Goal: Use online tool/utility: Utilize a website feature to perform a specific function

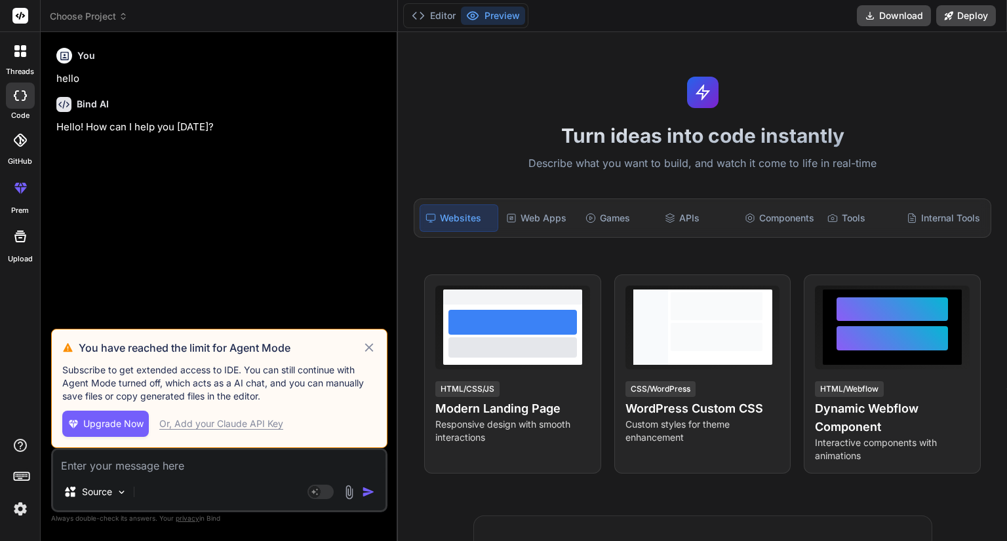
click at [367, 347] on icon at bounding box center [368, 347] width 9 height 9
type textarea "x"
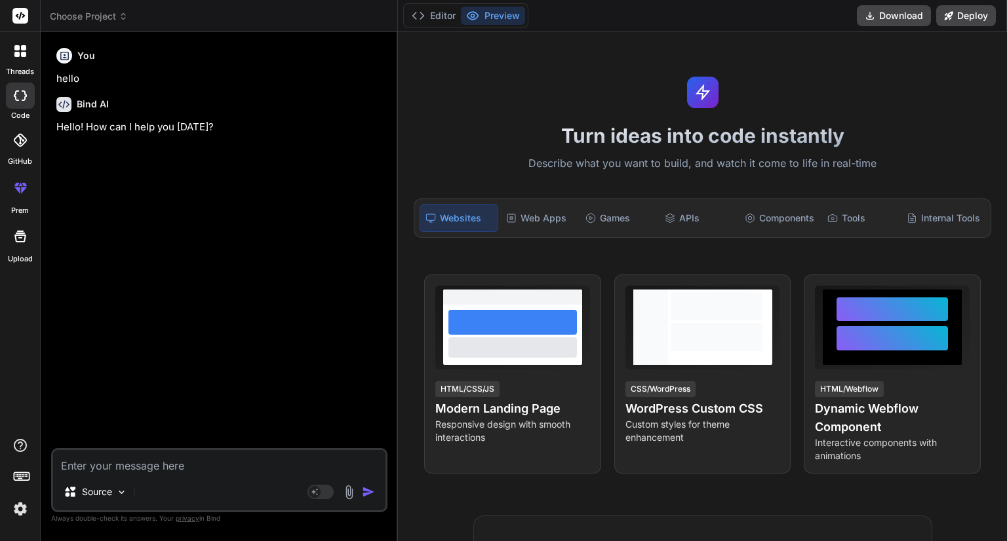
click at [173, 457] on textarea at bounding box center [219, 462] width 332 height 24
paste textarea "<div class="main-layout"> <!-- Left Side --> <div class="left-panel"> <!-- Head…"
type textarea "<div class="main-layout"> <!-- Left Side --> <div class="left-panel"> <!-- Head…"
type textarea "x"
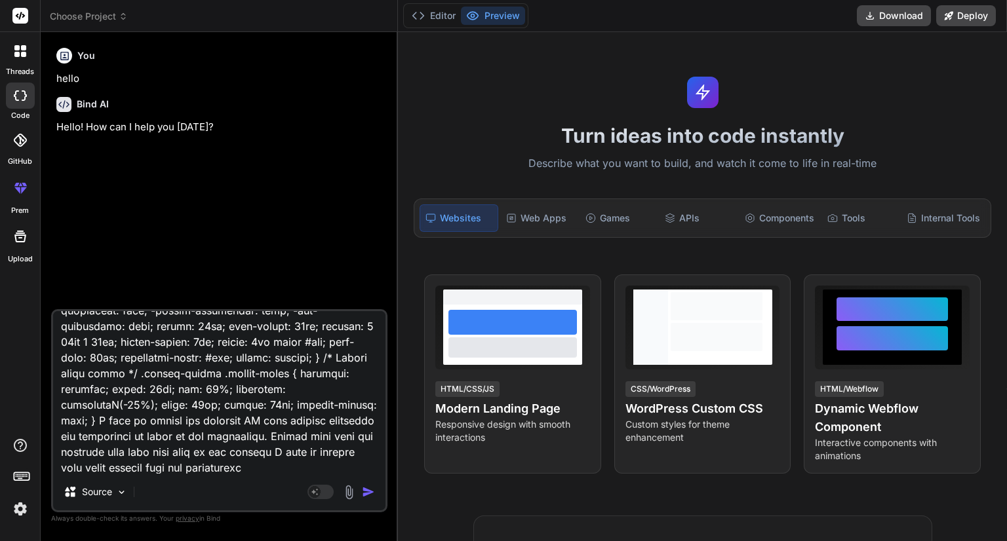
type textarea "<div class="main-layout"> <!-- Left Side --> <div class="left-panel"> <!-- Head…"
type textarea "x"
type textarea "<div class="main-layout"> <!-- Left Side --> <div class="left-panel"> <!-- Head…"
type textarea "x"
type textarea "<div class="main-layout"> <!-- Left Side --> <div class="left-panel"> <!-- Head…"
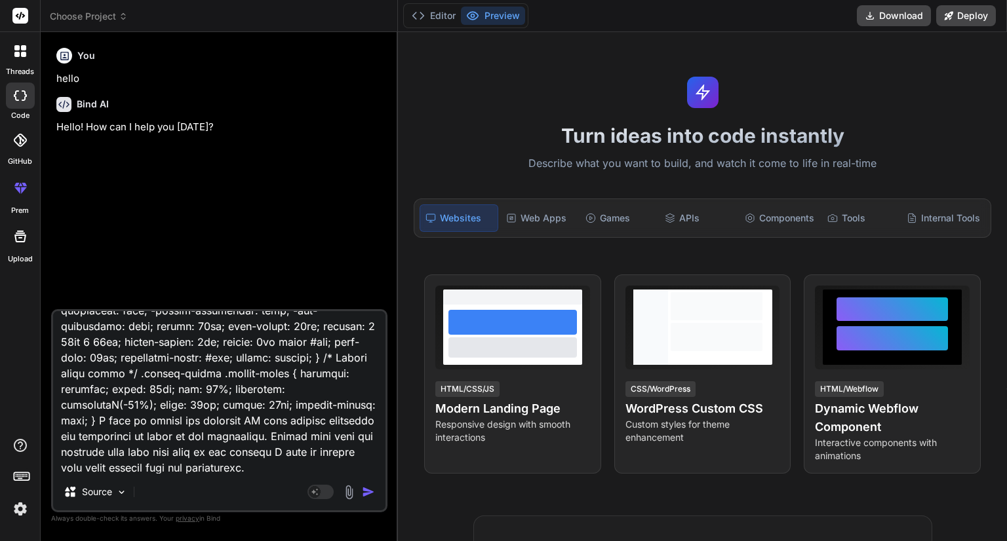
type textarea "x"
type textarea "<div class="main-layout"> <!-- Left Side --> <div class="left-panel"> <!-- Head…"
type textarea "x"
type textarea "<div class="main-layout"> <!-- Left Side --> <div class="left-panel"> <!-- Head…"
type textarea "x"
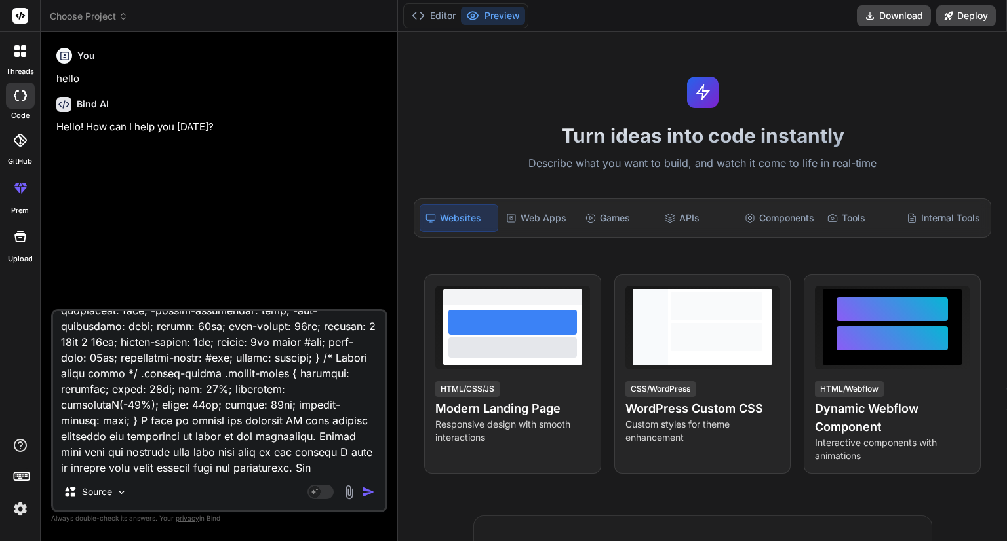
type textarea "<div class="main-layout"> <!-- Left Side --> <div class="left-panel"> <!-- Head…"
type textarea "x"
type textarea "<div class="main-layout"> <!-- Left Side --> <div class="left-panel"> <!-- Head…"
type textarea "x"
type textarea "<div class="main-layout"> <!-- Left Side --> <div class="left-panel"> <!-- Head…"
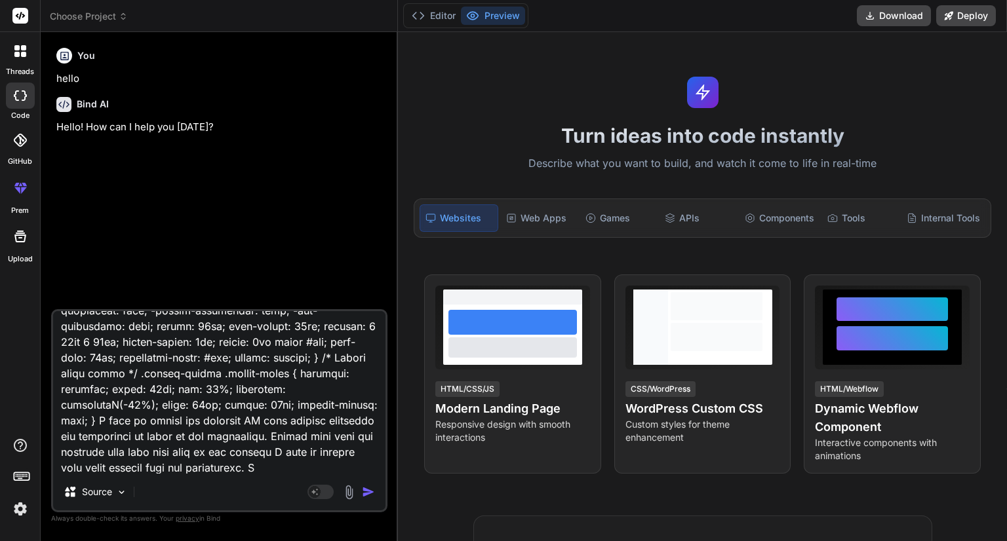
type textarea "x"
type textarea "<div class="main-layout"> <!-- Left Side --> <div class="left-panel"> <!-- Head…"
type textarea "x"
type textarea "<div class="main-layout"> <!-- Left Side --> <div class="left-panel"> <!-- Head…"
type textarea "x"
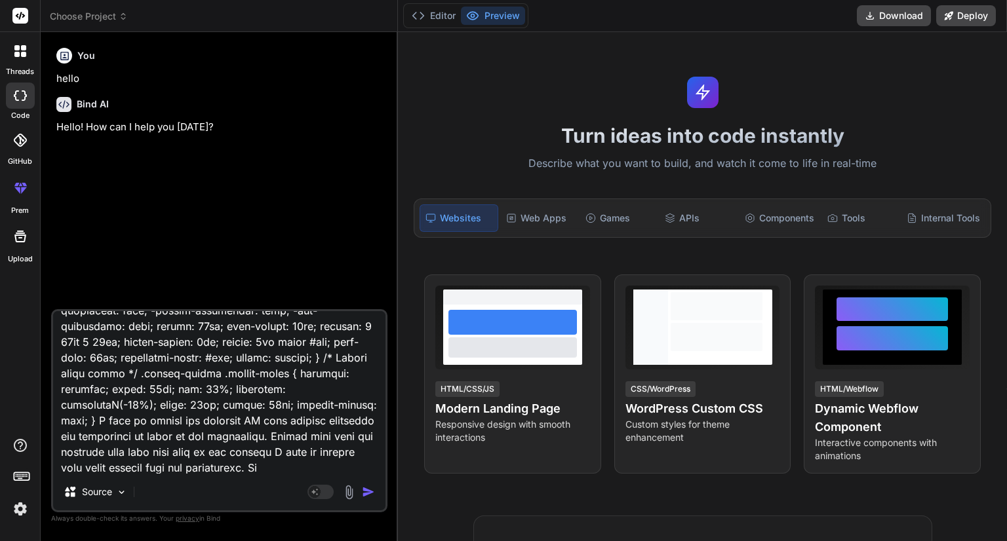
type textarea "<div class="main-layout"> <!-- Left Side --> <div class="left-panel"> <!-- Head…"
type textarea "x"
type textarea "<div class="main-layout"> <!-- Left Side --> <div class="left-panel"> <!-- Head…"
type textarea "x"
type textarea "<div class="main-layout"> <!-- Left Side --> <div class="left-panel"> <!-- Head…"
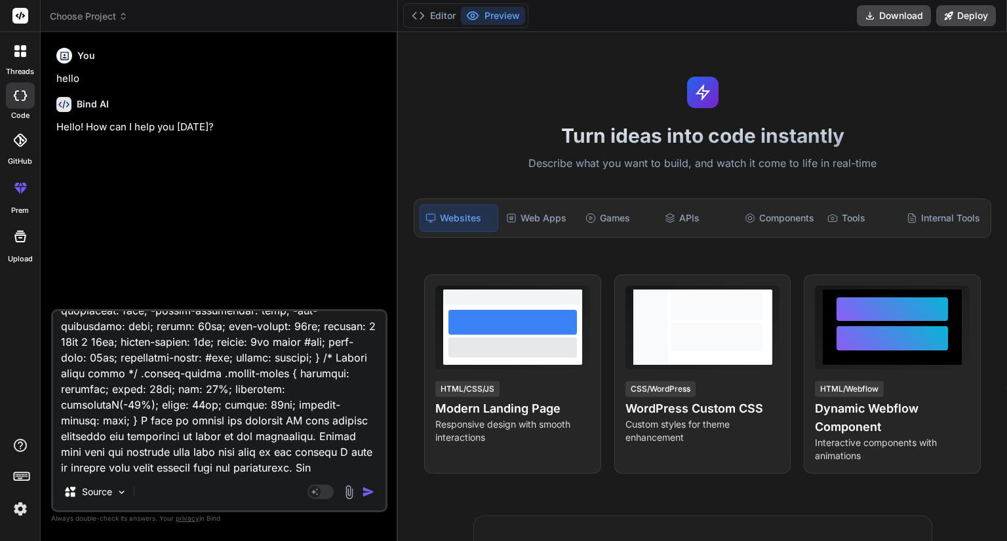
type textarea "x"
type textarea "<div class="main-layout"> <!-- Left Side --> <div class="left-panel"> <!-- Head…"
type textarea "x"
type textarea "<div class="main-layout"> <!-- Left Side --> <div class="left-panel"> <!-- Head…"
type textarea "x"
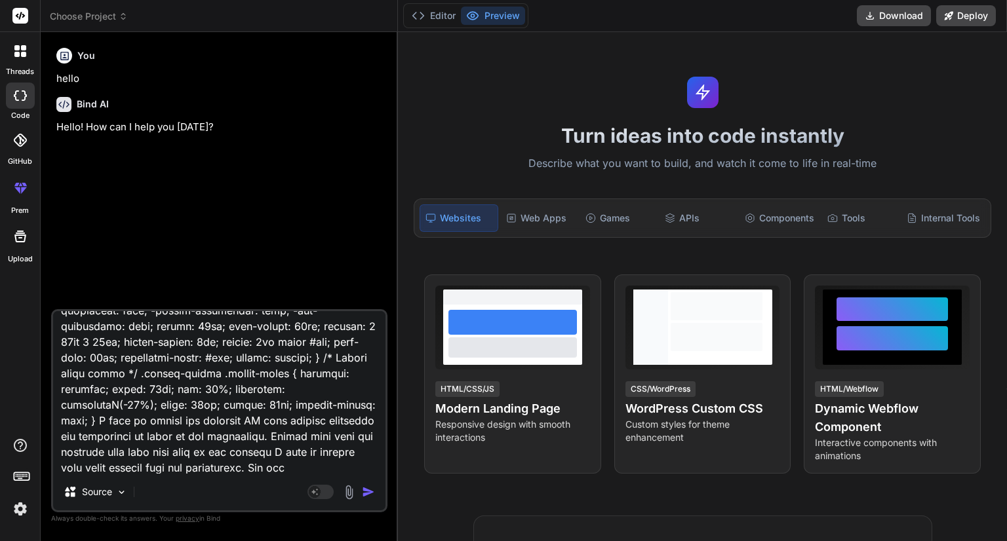
type textarea "<div class="main-layout"> <!-- Left Side --> <div class="left-panel"> <!-- Head…"
type textarea "x"
type textarea "<div class="main-layout"> <!-- Left Side --> <div class="left-panel"> <!-- Head…"
type textarea "x"
type textarea "<div class="main-layout"> <!-- Left Side --> <div class="left-panel"> <!-- Head…"
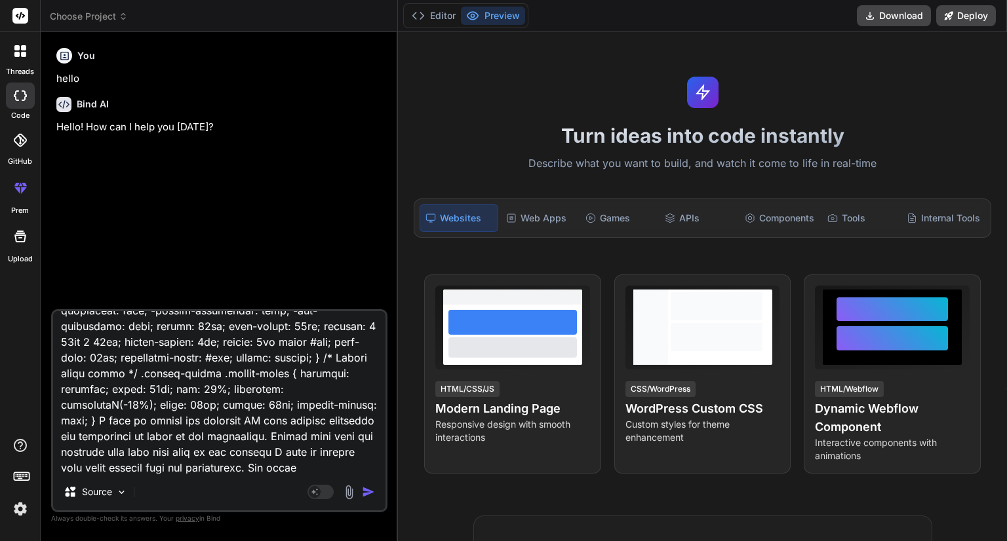
type textarea "x"
type textarea "<div class="main-layout"> <!-- Left Side --> <div class="left-panel"> <!-- Head…"
type textarea "x"
type textarea "<div class="main-layout"> <!-- Left Side --> <div class="left-panel"> <!-- Head…"
type textarea "x"
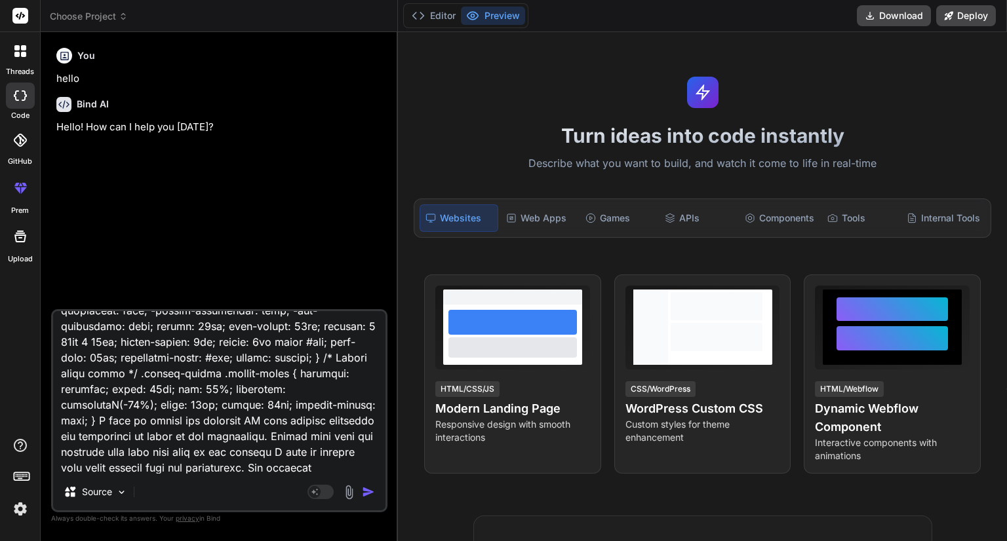
type textarea "<div class="main-layout"> <!-- Left Side --> <div class="left-panel"> <!-- Head…"
type textarea "x"
type textarea "<div class="main-layout"> <!-- Left Side --> <div class="left-panel"> <!-- Head…"
type textarea "x"
type textarea "<div class="main-layout"> <!-- Left Side --> <div class="left-panel"> <!-- Head…"
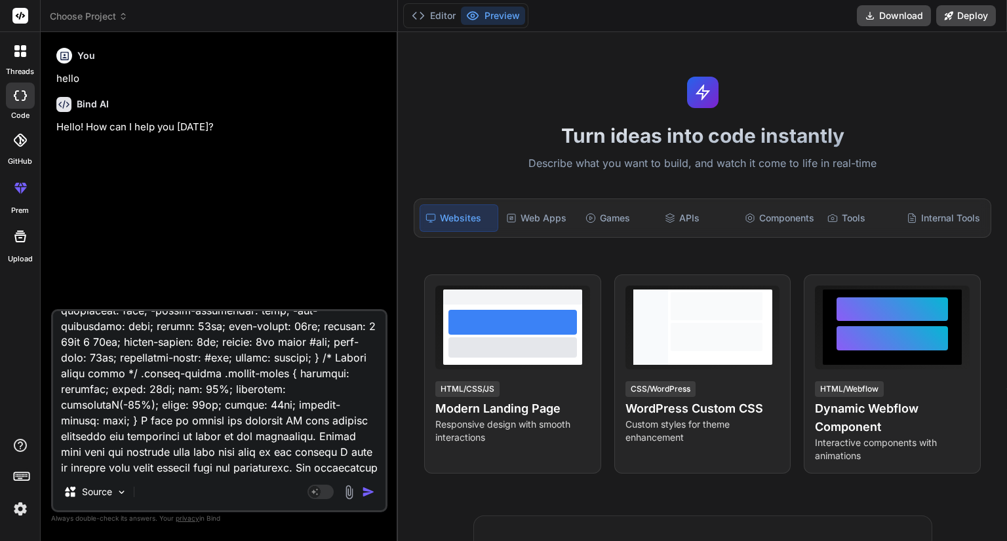
type textarea "x"
type textarea "<div class="main-layout"> <!-- Left Side --> <div class="left-panel"> <!-- Head…"
type textarea "x"
type textarea "<div class="main-layout"> <!-- Left Side --> <div class="left-panel"> <!-- Head…"
type textarea "x"
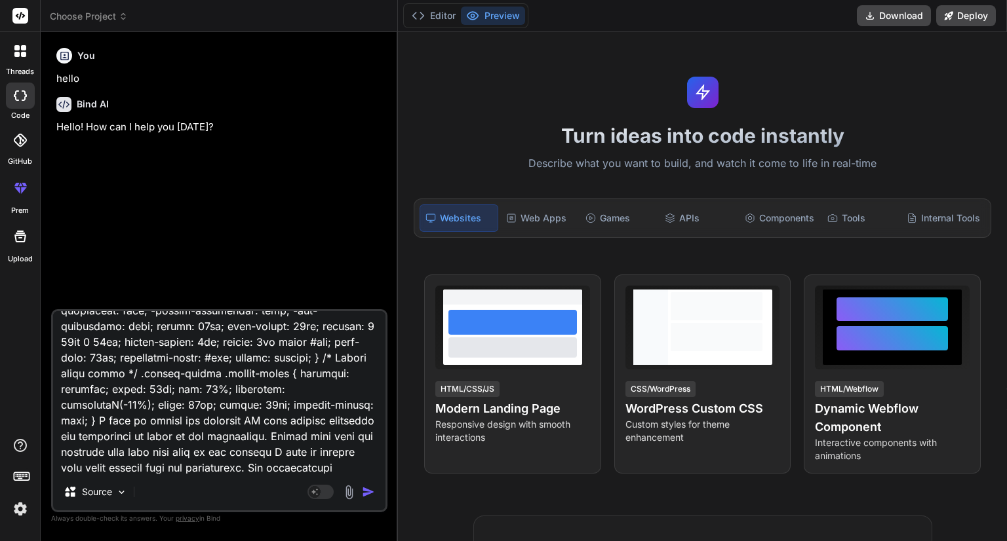
type textarea "<div class="main-layout"> <!-- Left Side --> <div class="left-panel"> <!-- Head…"
type textarea "x"
type textarea "<div class="main-layout"> <!-- Left Side --> <div class="left-panel"> <!-- Head…"
type textarea "x"
type textarea "<div class="main-layout"> <!-- Left Side --> <div class="left-panel"> <!-- Head…"
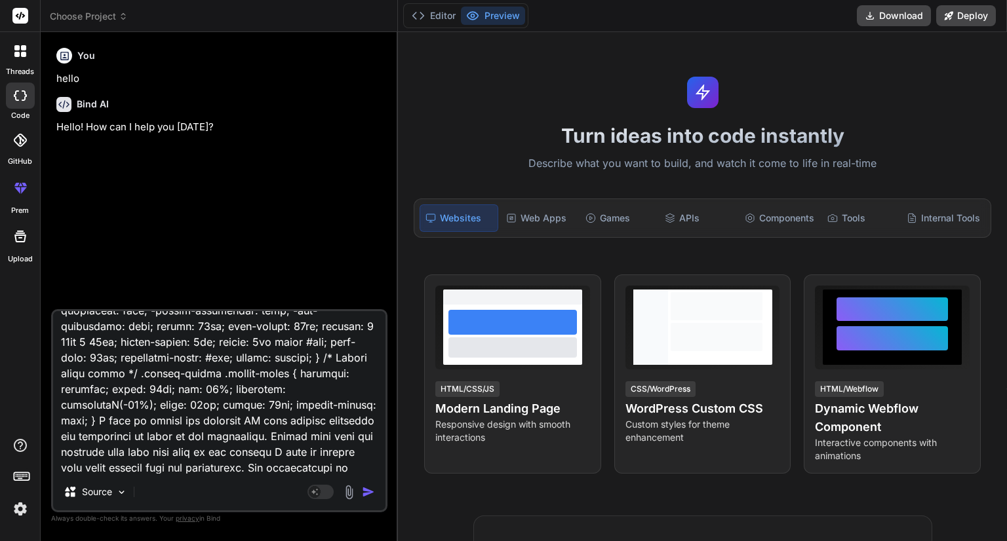
type textarea "x"
type textarea "<div class="main-layout"> <!-- Left Side --> <div class="left-panel"> <!-- Head…"
type textarea "x"
type textarea "<div class="main-layout"> <!-- Left Side --> <div class="left-panel"> <!-- Head…"
type textarea "x"
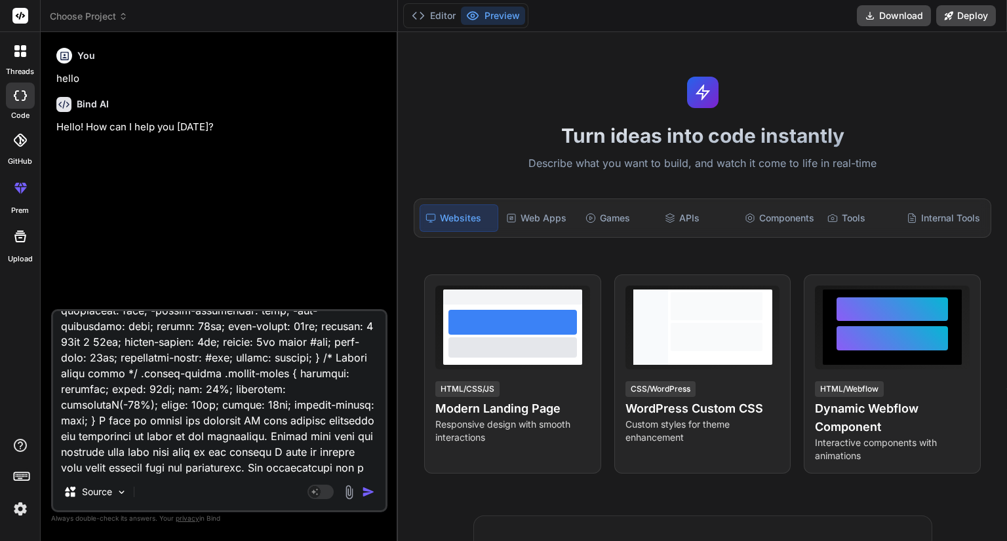
type textarea "<div class="main-layout"> <!-- Left Side --> <div class="left-panel"> <!-- Head…"
type textarea "x"
type textarea "<div class="main-layout"> <!-- Left Side --> <div class="left-panel"> <!-- Head…"
type textarea "x"
type textarea "<div class="main-layout"> <!-- Left Side --> <div class="left-panel"> <!-- Head…"
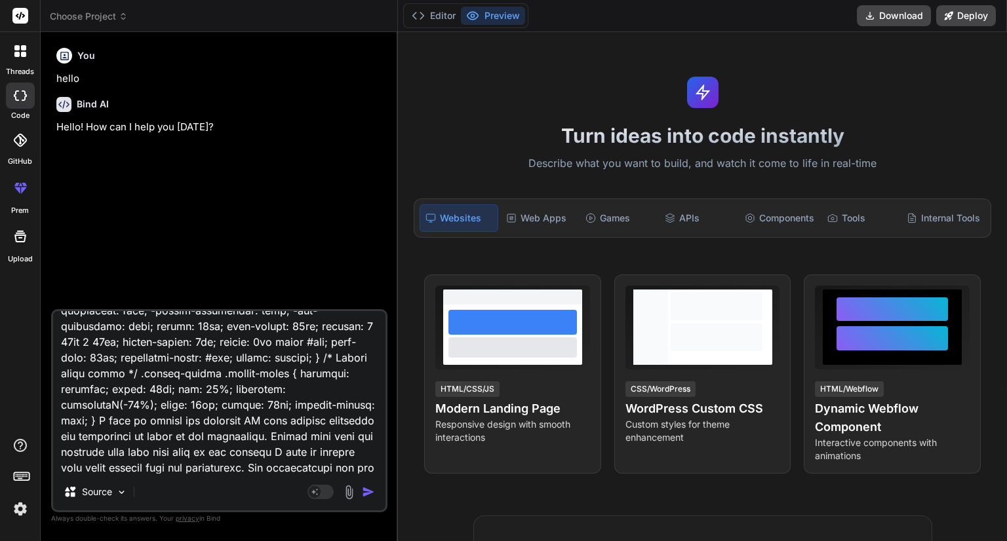
type textarea "x"
type textarea "<div class="main-layout"> <!-- Left Side --> <div class="left-panel"> <!-- Head…"
type textarea "x"
type textarea "<div class="main-layout"> <!-- Left Side --> <div class="left-panel"> <!-- Head…"
type textarea "x"
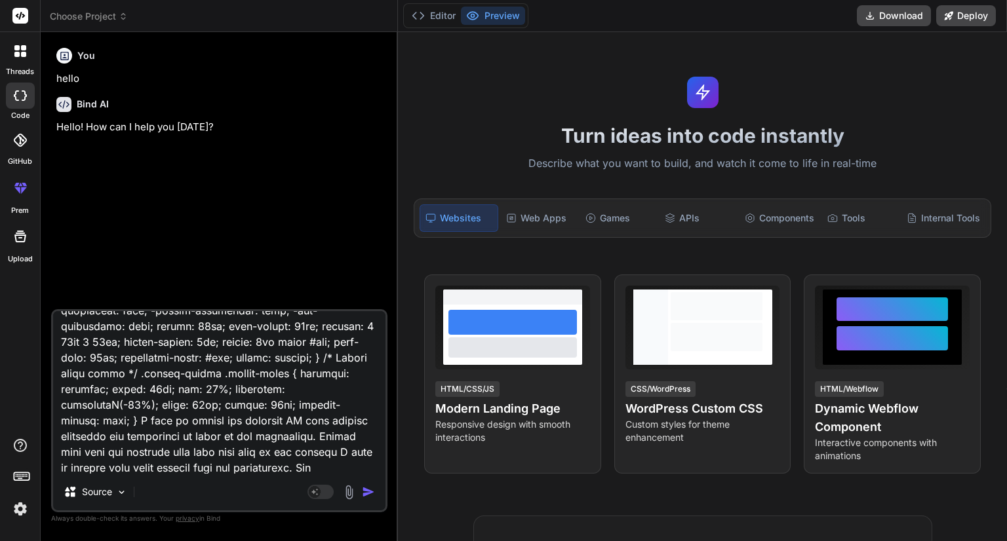
type textarea "<div class="main-layout"> <!-- Left Side --> <div class="left-panel"> <!-- Head…"
type textarea "x"
type textarea "<div class="main-layout"> <!-- Left Side --> <div class="left-panel"> <!-- Head…"
type textarea "x"
type textarea "<div class="main-layout"> <!-- Left Side --> <div class="left-panel"> <!-- Head…"
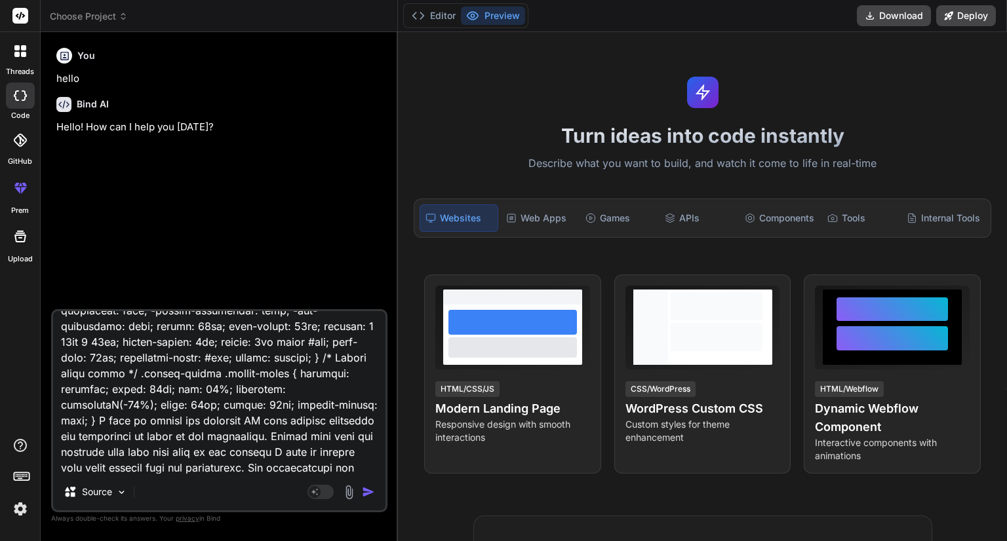
type textarea "x"
type textarea "<div class="main-layout"> <!-- Left Side --> <div class="left-panel"> <!-- Head…"
type textarea "x"
type textarea "<div class="main-layout"> <!-- Left Side --> <div class="left-panel"> <!-- Head…"
type textarea "x"
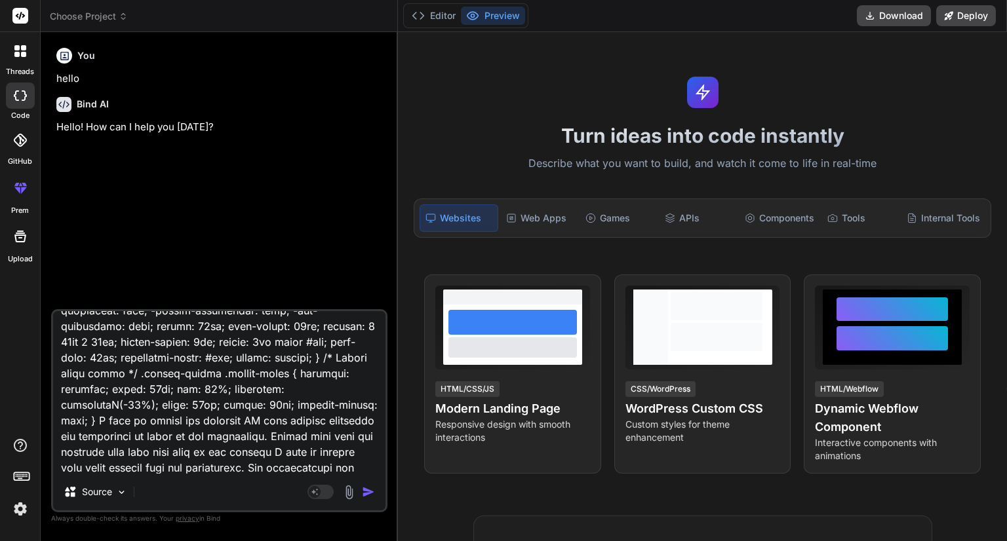
type textarea "<div class="main-layout"> <!-- Left Side --> <div class="left-panel"> <!-- Head…"
type textarea "x"
type textarea "<div class="main-layout"> <!-- Left Side --> <div class="left-panel"> <!-- Head…"
type textarea "x"
type textarea "<div class="main-layout"> <!-- Left Side --> <div class="left-panel"> <!-- Head…"
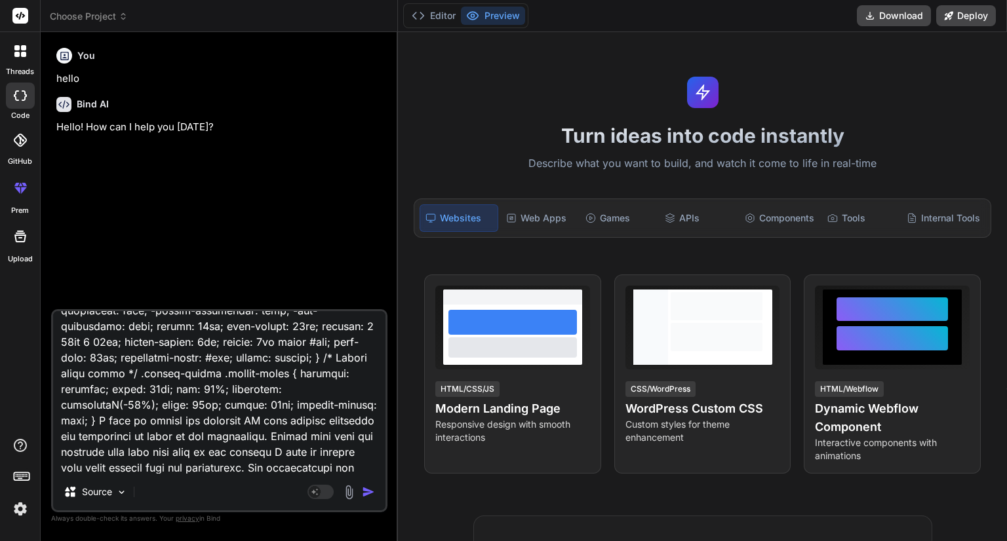
type textarea "x"
type textarea "<div class="main-layout"> <!-- Left Side --> <div class="left-panel"> <!-- Head…"
type textarea "x"
type textarea "<div class="main-layout"> <!-- Left Side --> <div class="left-panel"> <!-- Head…"
type textarea "x"
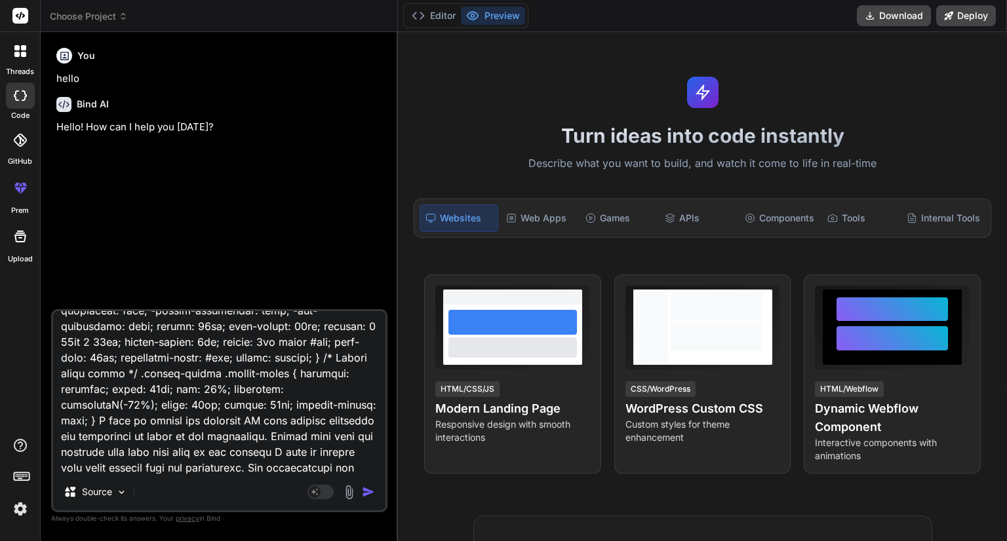
type textarea "<div class="main-layout"> <!-- Left Side --> <div class="left-panel"> <!-- Head…"
type textarea "x"
type textarea "<div class="main-layout"> <!-- Left Side --> <div class="left-panel"> <!-- Head…"
type textarea "x"
type textarea "<div class="main-layout"> <!-- Left Side --> <div class="left-panel"> <!-- Head…"
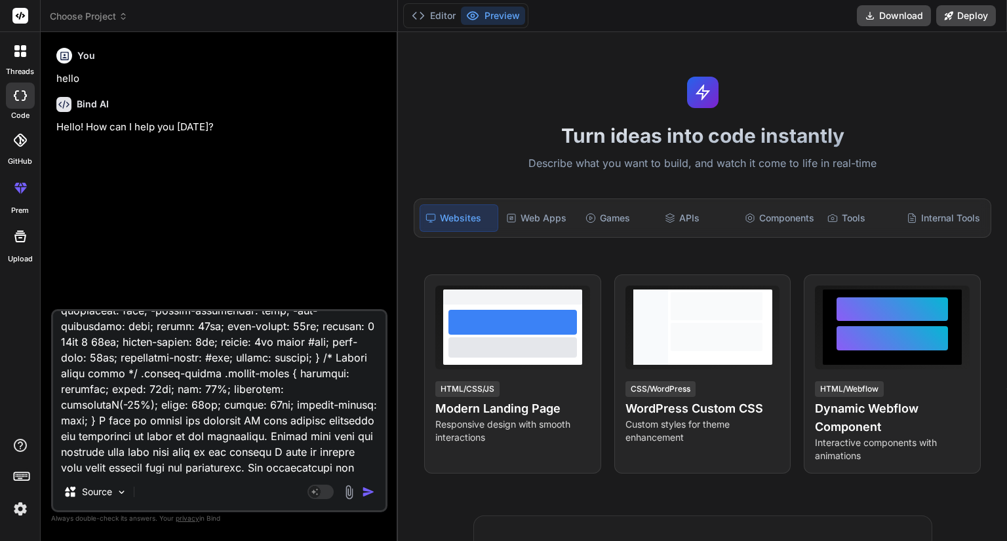
type textarea "x"
type textarea "<div class="main-layout"> <!-- Left Side --> <div class="left-panel"> <!-- Head…"
type textarea "x"
type textarea "<div class="main-layout"> <!-- Left Side --> <div class="left-panel"> <!-- Head…"
type textarea "x"
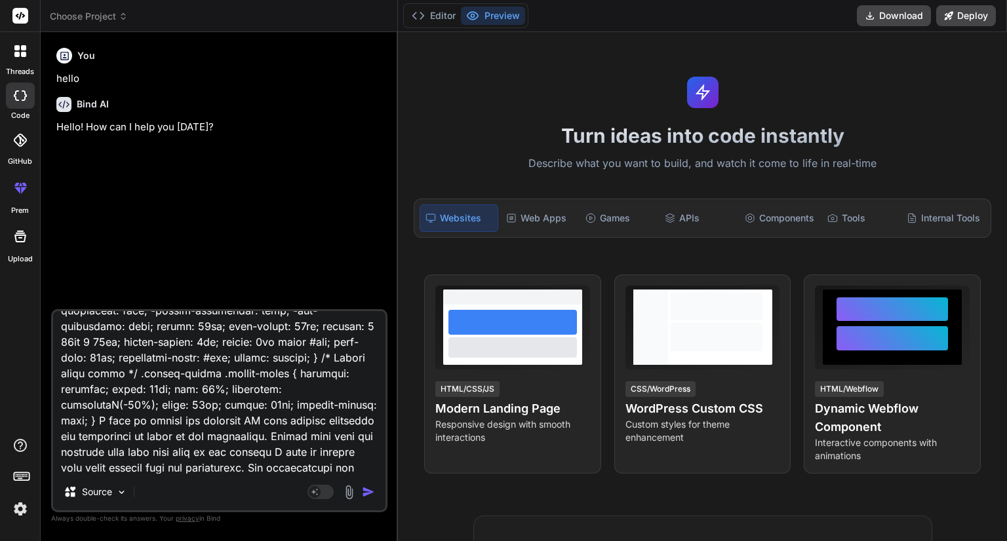
type textarea "<div class="main-layout"> <!-- Left Side --> <div class="left-panel"> <!-- Head…"
type textarea "x"
type textarea "<div class="main-layout"> <!-- Left Side --> <div class="left-panel"> <!-- Head…"
type textarea "x"
type textarea "<div class="main-layout"> <!-- Left Side --> <div class="left-panel"> <!-- Head…"
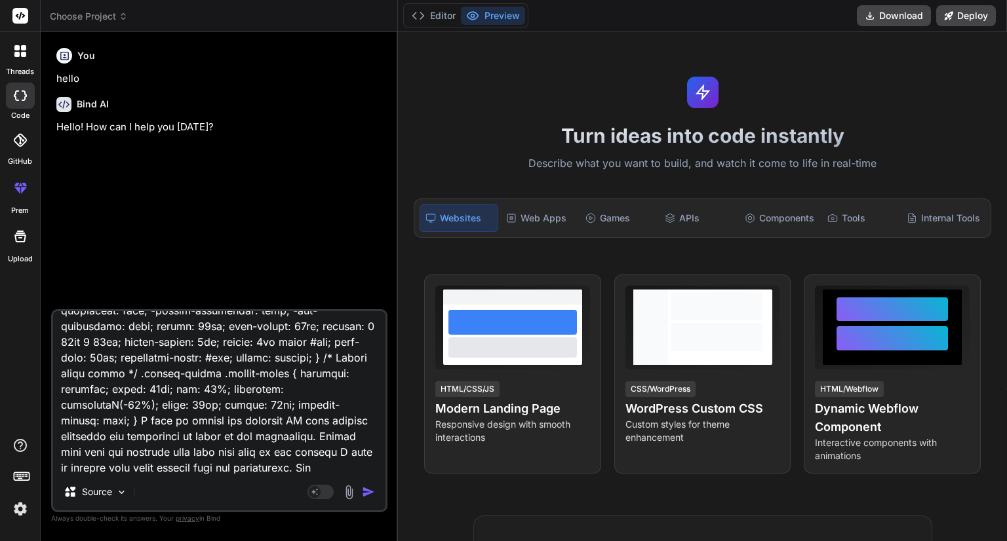
type textarea "x"
type textarea "<div class="main-layout"> <!-- Left Side --> <div class="left-panel"> <!-- Head…"
type textarea "x"
type textarea "<div class="main-layout"> <!-- Left Side --> <div class="left-panel"> <!-- Head…"
type textarea "x"
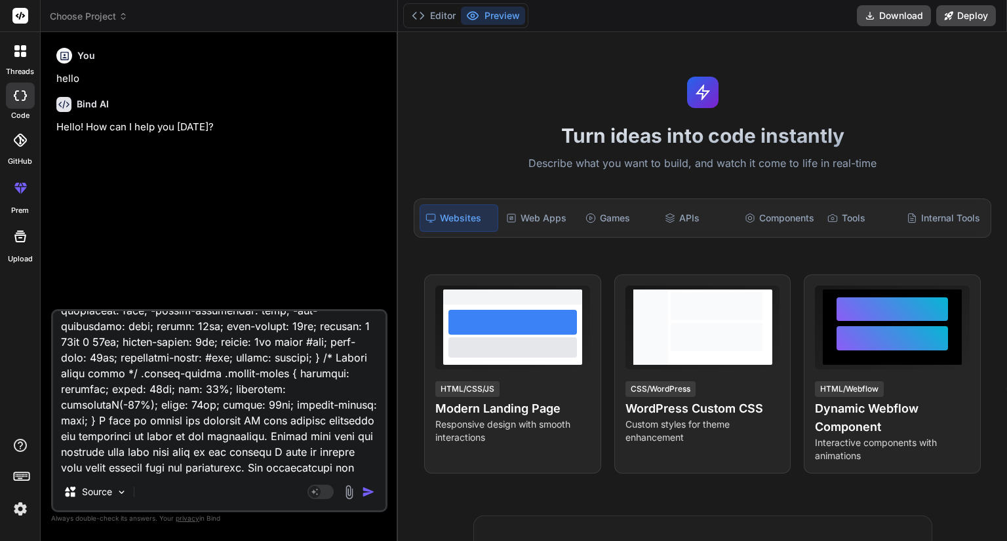
scroll to position [1180, 0]
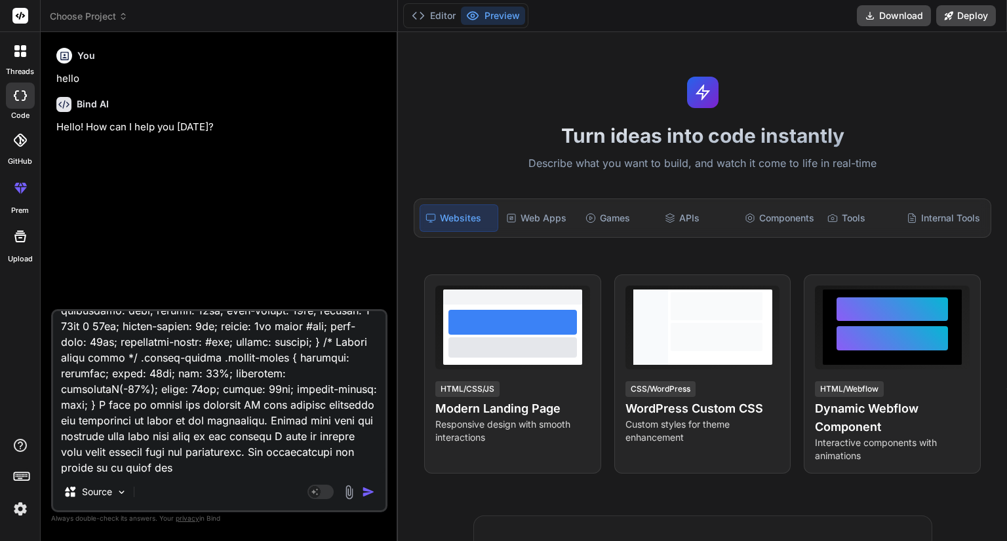
type textarea "<div class="main-layout"> <!-- Left Side --> <div class="left-panel"> <!-- Head…"
type textarea "x"
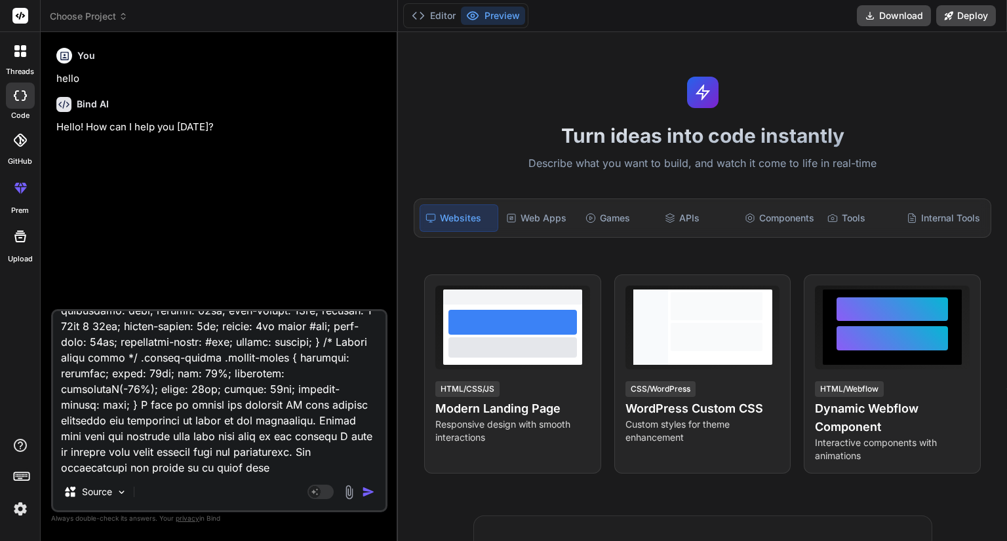
type textarea "<div class="main-layout"> <!-- Left Side --> <div class="left-panel"> <!-- Head…"
type textarea "x"
type textarea "<div class="main-layout"> <!-- Left Side --> <div class="left-panel"> <!-- Head…"
type textarea "x"
type textarea "<div class="main-layout"> <!-- Left Side --> <div class="left-panel"> <!-- Head…"
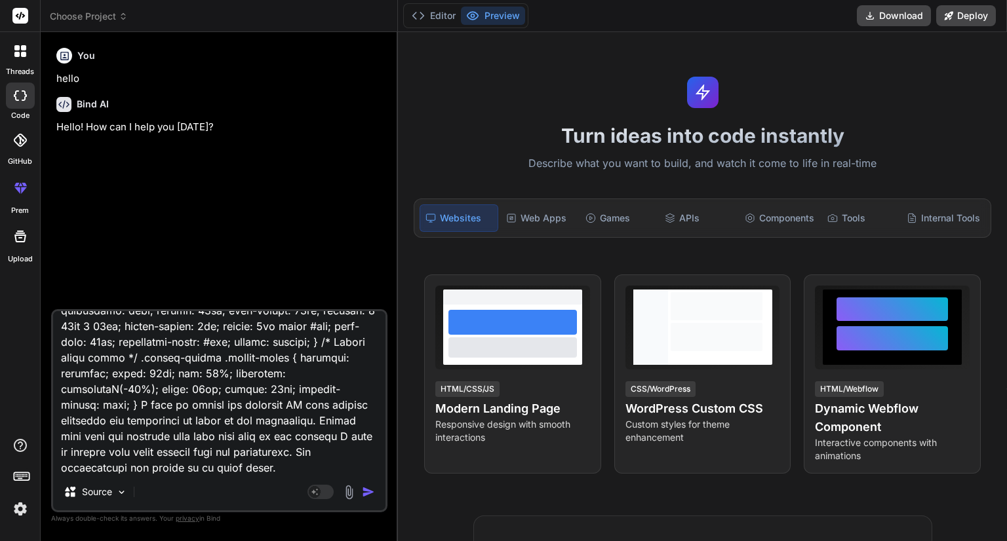
type textarea "x"
type textarea "<div class="main-layout"> <!-- Left Side --> <div class="left-panel"> <!-- Head…"
type textarea "x"
type textarea "<div class="main-layout"> <!-- Left Side --> <div class="left-panel"> <!-- Head…"
type textarea "x"
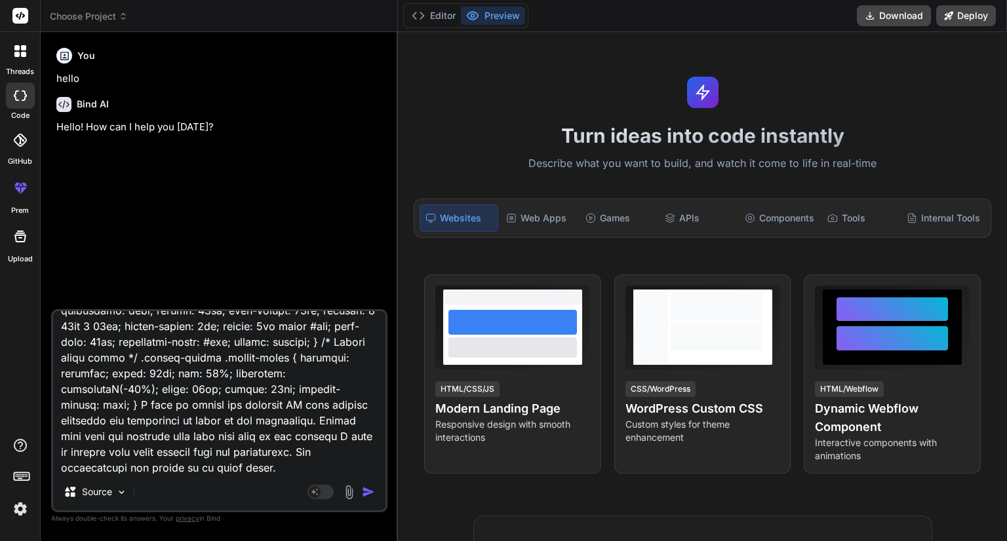
type textarea "<div class="main-layout"> <!-- Left Side --> <div class="left-panel"> <!-- Head…"
type textarea "x"
type textarea "<div class="main-layout"> <!-- Left Side --> <div class="left-panel"> <!-- Head…"
type textarea "x"
type textarea "<div class="main-layout"> <!-- Left Side --> <div class="left-panel"> <!-- Head…"
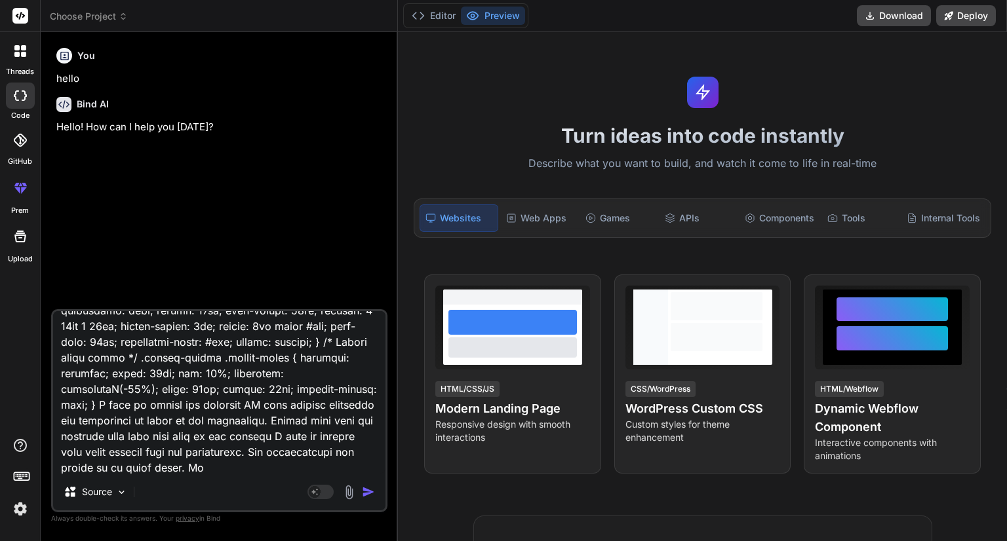
type textarea "x"
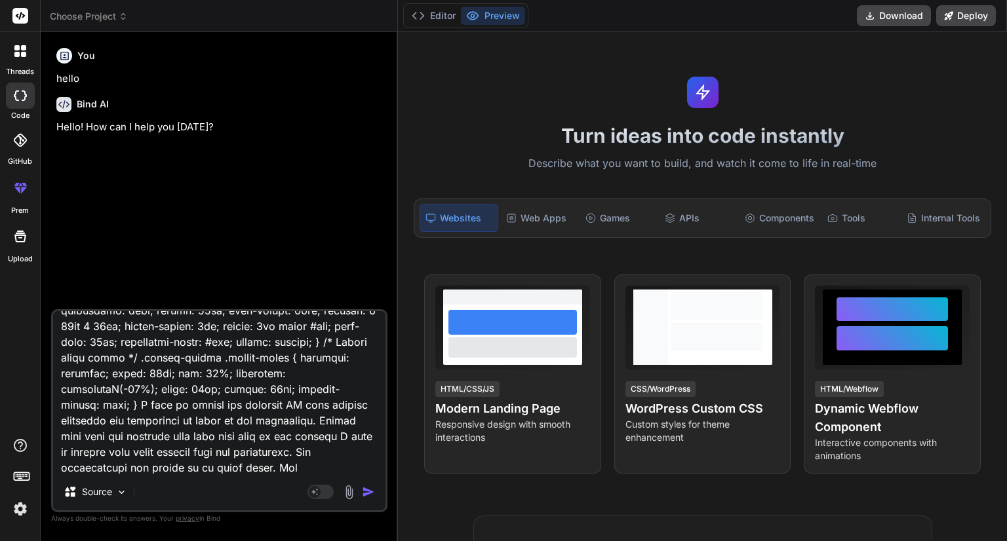
type textarea "<div class="main-layout"> <!-- Left Side --> <div class="left-panel"> <!-- Head…"
type textarea "x"
type textarea "<div class="main-layout"> <!-- Left Side --> <div class="left-panel"> <!-- Head…"
type textarea "x"
type textarea "<div class="main-layout"> <!-- Left Side --> <div class="left-panel"> <!-- Head…"
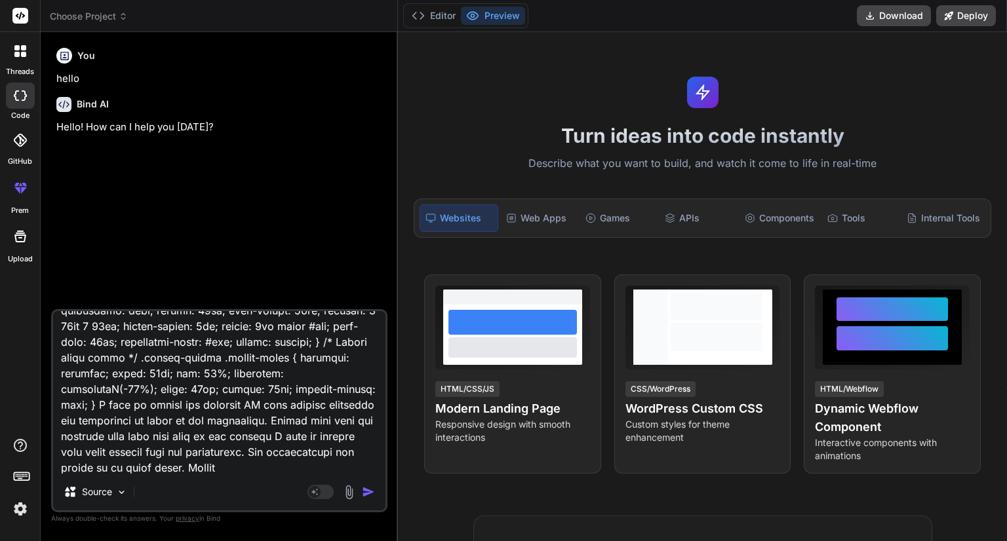
type textarea "x"
type textarea "<div class="main-layout"> <!-- Left Side --> <div class="left-panel"> <!-- Head…"
type textarea "x"
type textarea "<div class="main-layout"> <!-- Left Side --> <div class="left-panel"> <!-- Head…"
type textarea "x"
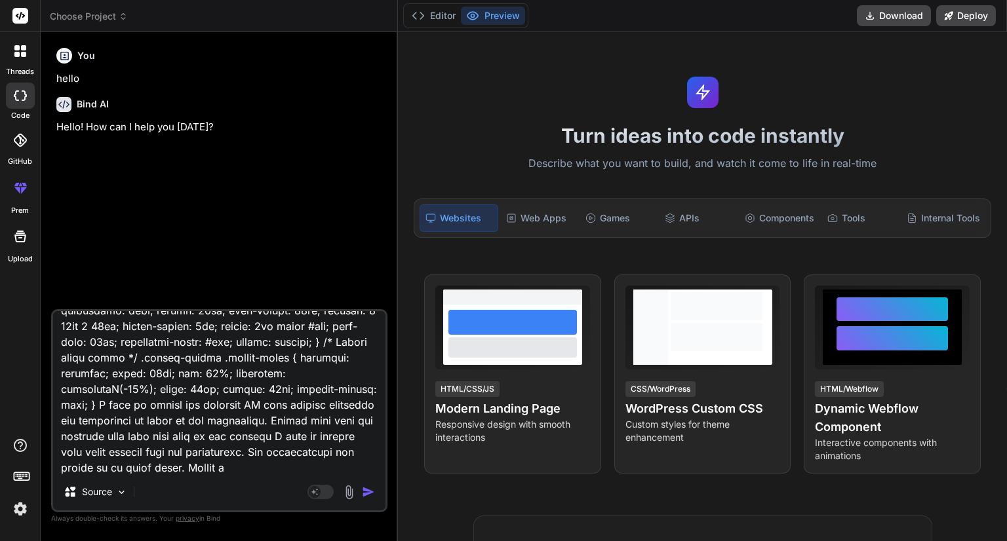
type textarea "<div class="main-layout"> <!-- Left Side --> <div class="left-panel"> <!-- Head…"
type textarea "x"
type textarea "<div class="main-layout"> <!-- Left Side --> <div class="left-panel"> <!-- Head…"
type textarea "x"
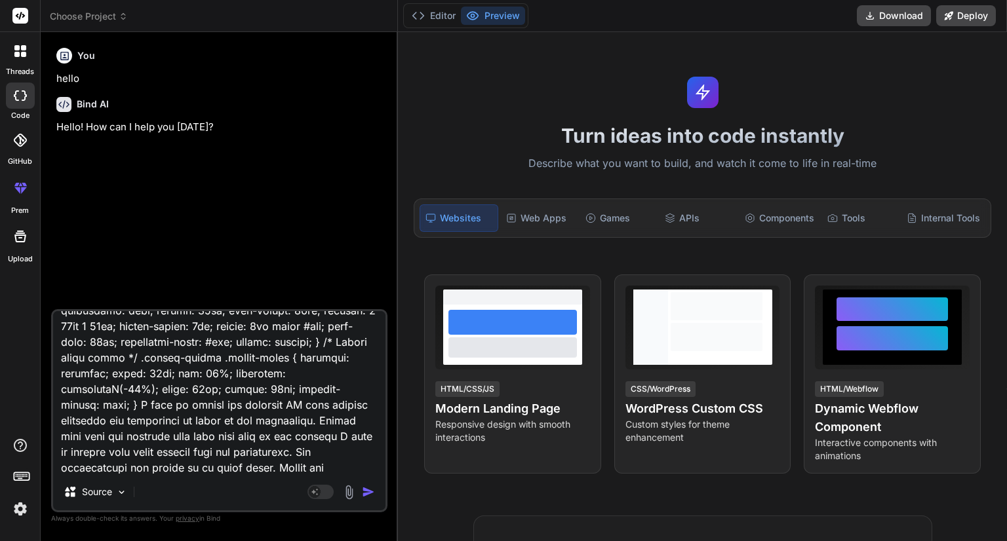
type textarea "<div class="main-layout"> <!-- Left Side --> <div class="left-panel"> <!-- Head…"
type textarea "x"
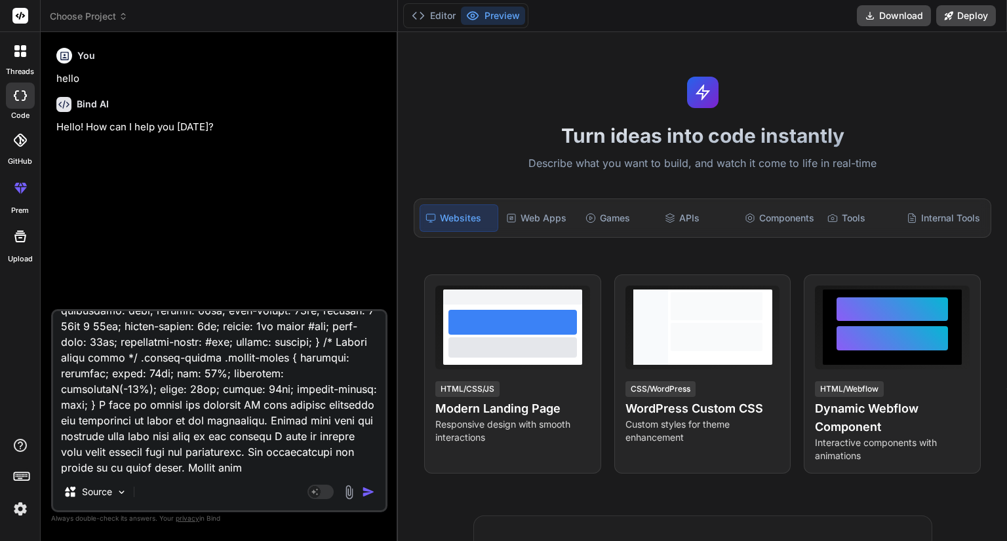
type textarea "<div class="main-layout"> <!-- Left Side --> <div class="left-panel"> <!-- Head…"
type textarea "x"
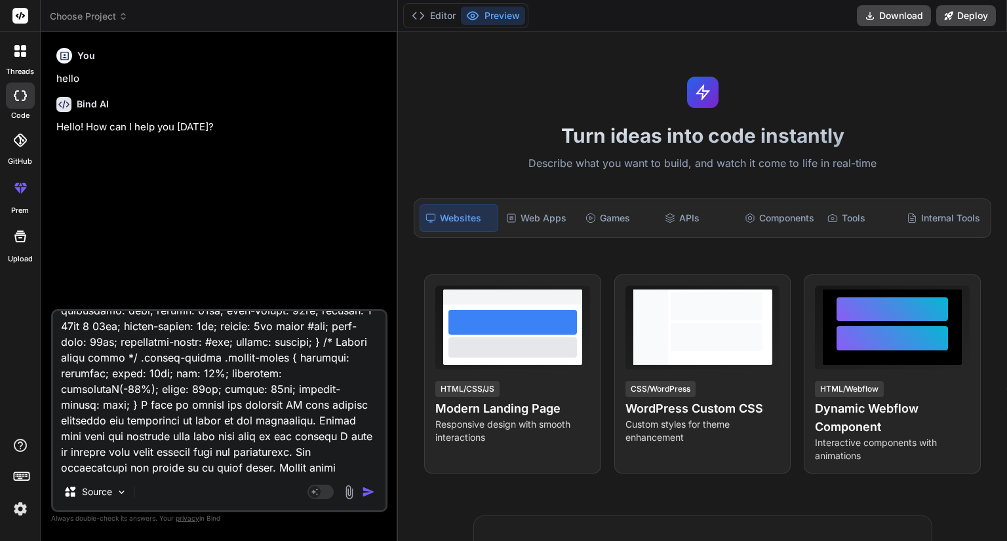
type textarea "<div class="main-layout"> <!-- Left Side --> <div class="left-panel"> <!-- Head…"
type textarea "x"
type textarea "<div class="main-layout"> <!-- Left Side --> <div class="left-panel"> <!-- Head…"
type textarea "x"
type textarea "<div class="main-layout"> <!-- Left Side --> <div class="left-panel"> <!-- Head…"
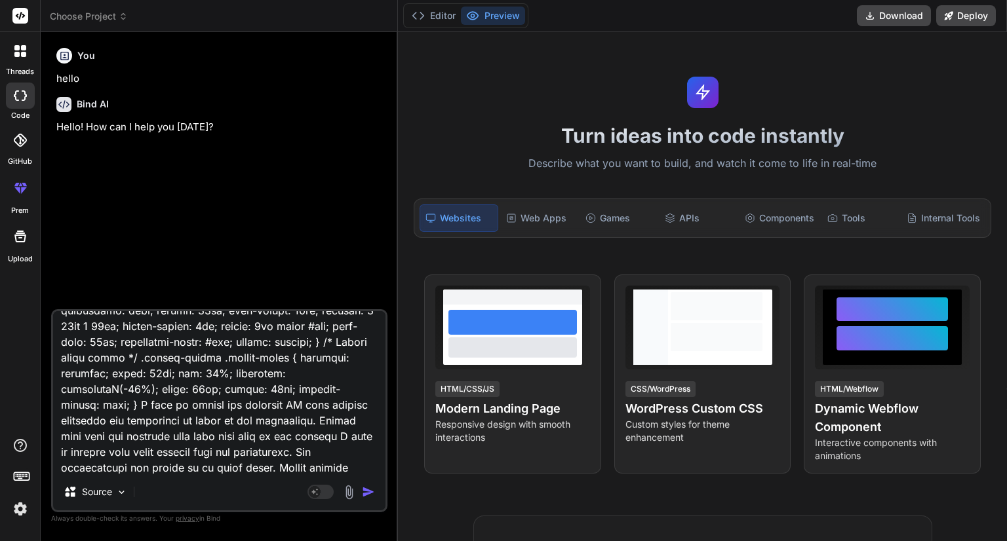
type textarea "x"
type textarea "<div class="main-layout"> <!-- Left Side --> <div class="left-panel"> <!-- Head…"
type textarea "x"
type textarea "<div class="main-layout"> <!-- Left Side --> <div class="left-panel"> <!-- Head…"
type textarea "x"
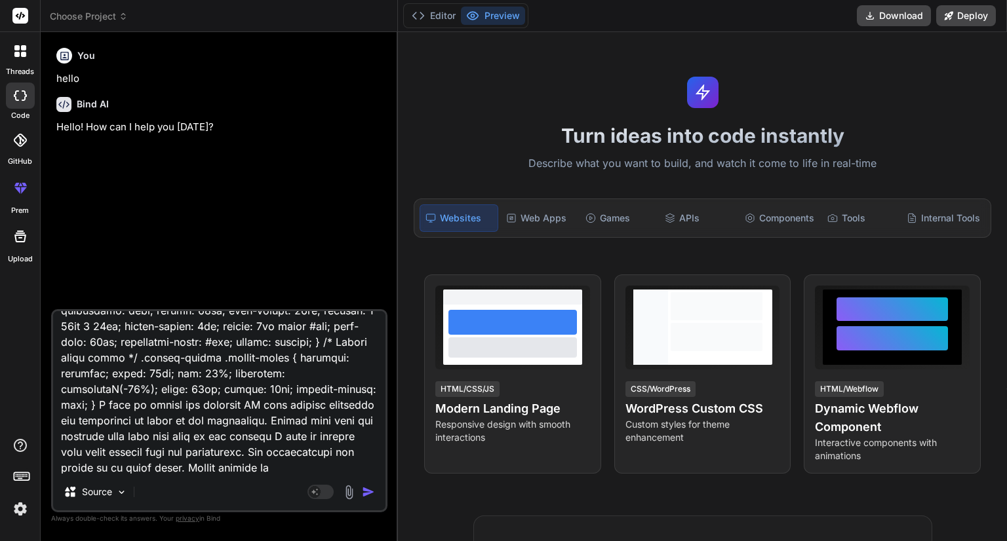
type textarea "<div class="main-layout"> <!-- Left Side --> <div class="left-panel"> <!-- Head…"
type textarea "x"
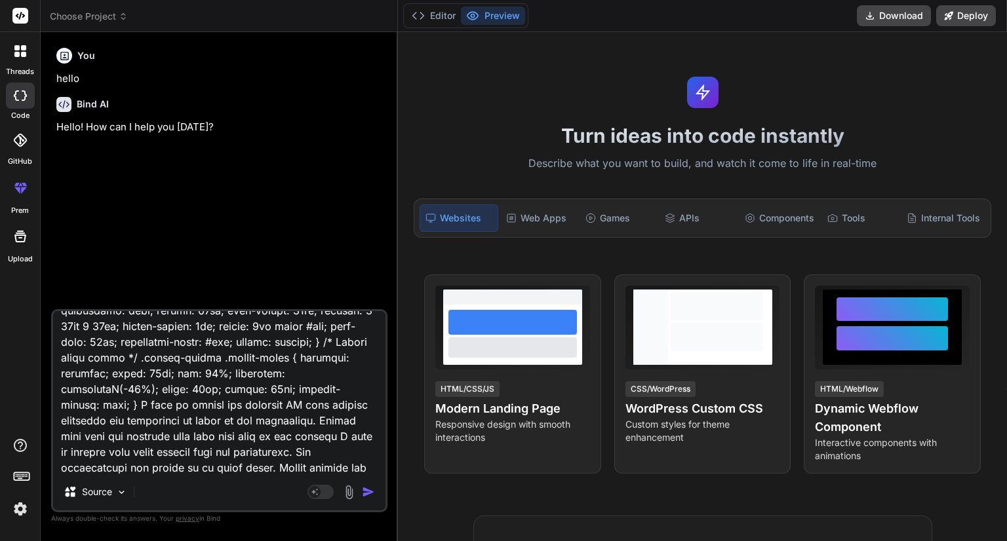
type textarea "<div class="main-layout"> <!-- Left Side --> <div class="left-panel"> <!-- Head…"
type textarea "x"
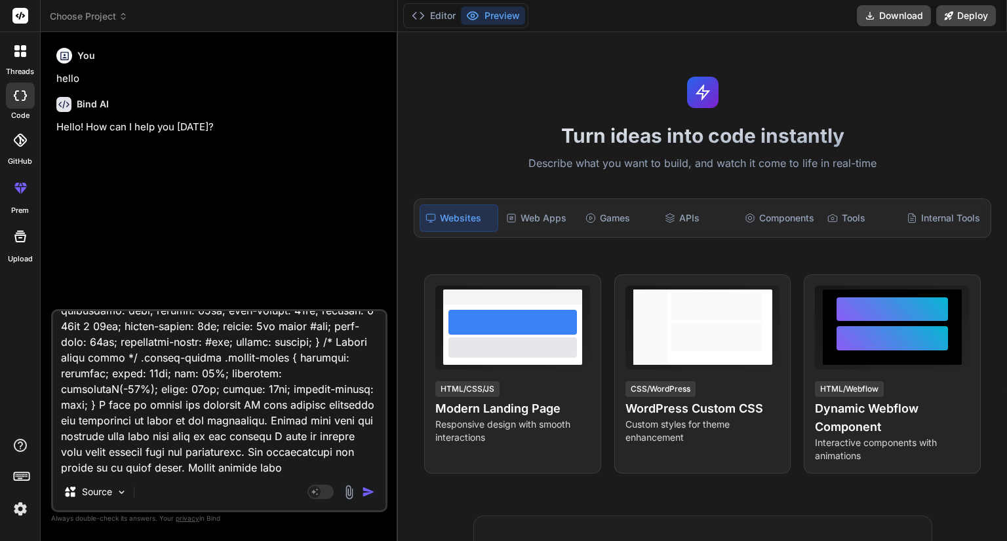
type textarea "<div class="main-layout"> <!-- Left Side --> <div class="left-panel"> <!-- Head…"
type textarea "x"
type textarea "<div class="main-layout"> <!-- Left Side --> <div class="left-panel"> <!-- Head…"
type textarea "x"
type textarea "<div class="main-layout"> <!-- Left Side --> <div class="left-panel"> <!-- Head…"
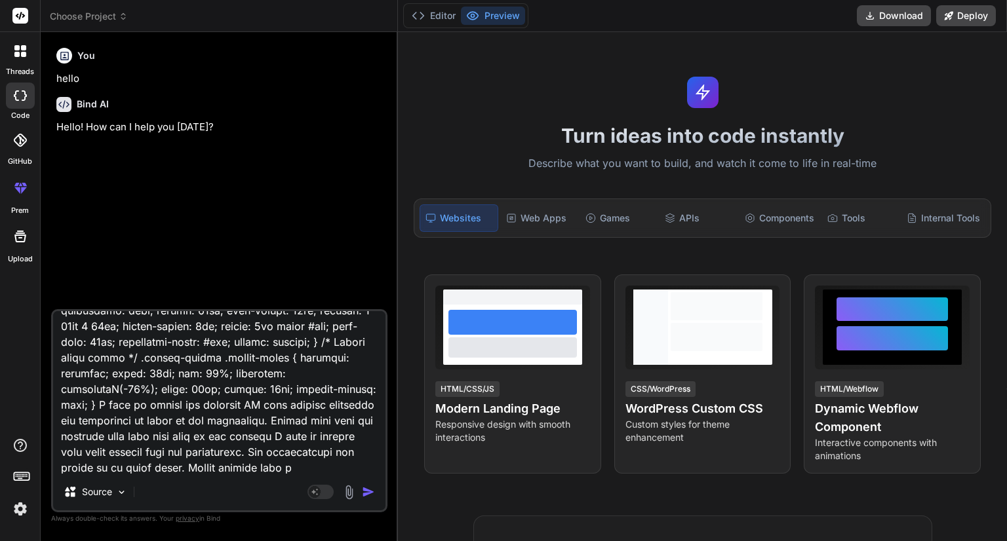
type textarea "x"
type textarea "<div class="main-layout"> <!-- Left Side --> <div class="left-panel"> <!-- Head…"
type textarea "x"
type textarea "<div class="main-layout"> <!-- Left Side --> <div class="left-panel"> <!-- Head…"
type textarea "x"
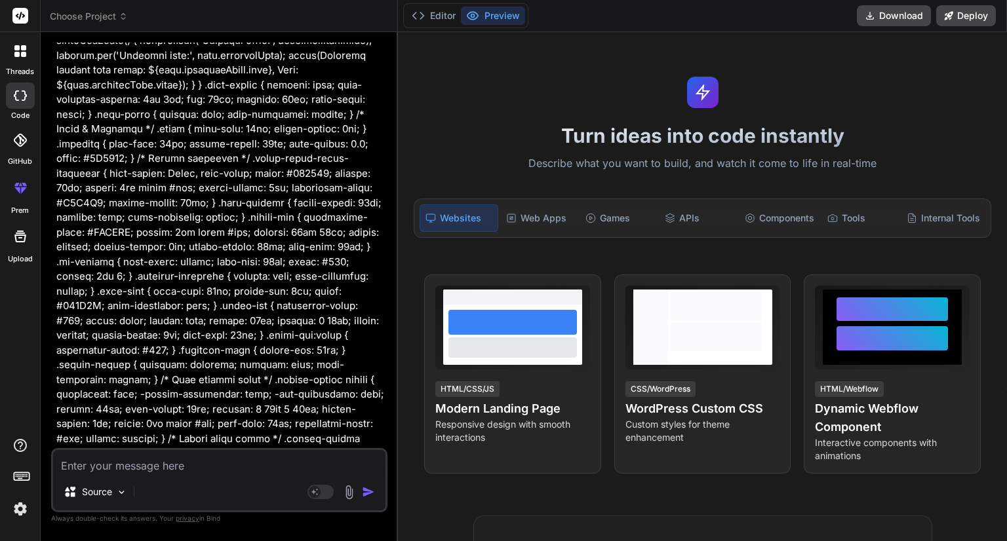
scroll to position [900, 0]
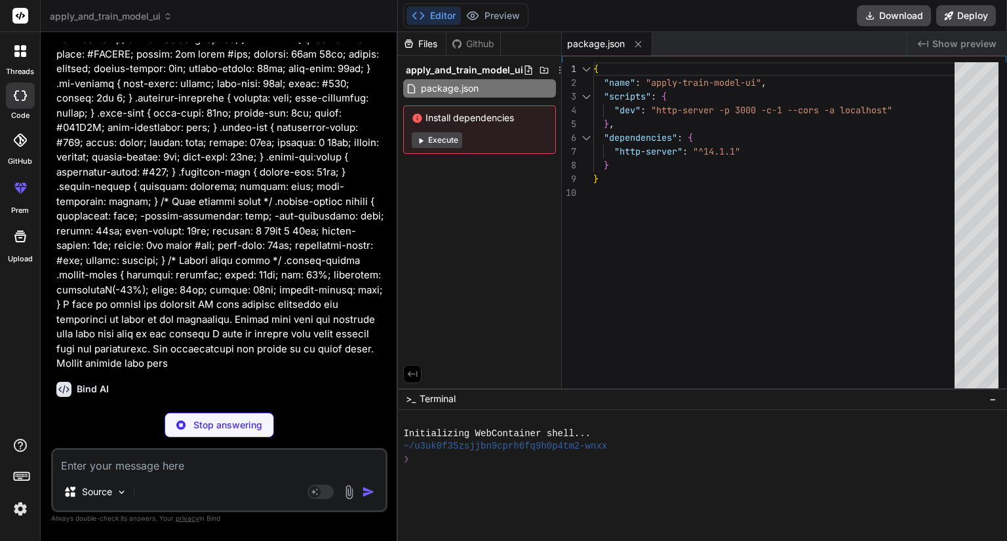
type textarea "x"
type textarea "</div> </div> <script src="script.js"></script> </body> </html>"
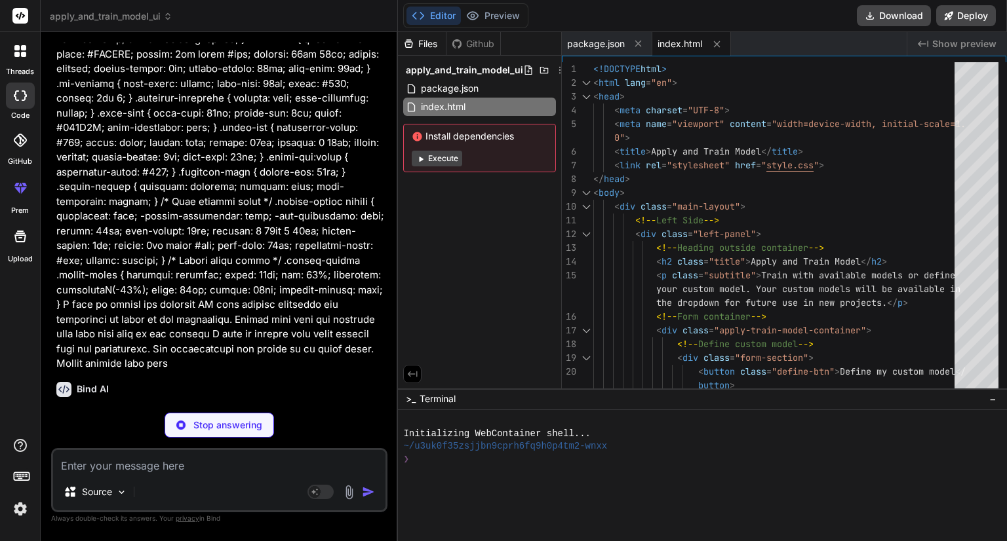
type textarea "x"
type textarea ".custom-select select option.recommended-option { font-weight: bold; color: #00…"
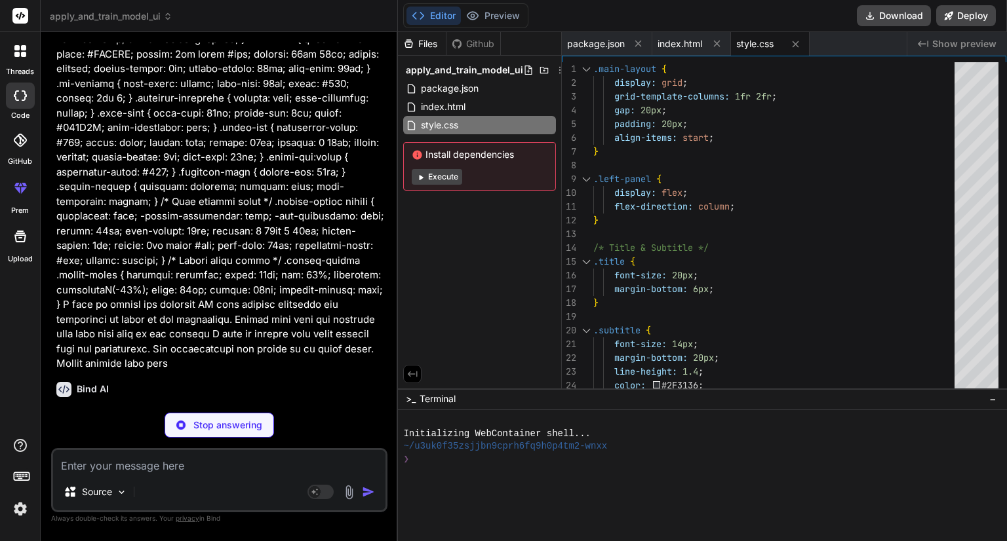
type textarea "x"
type textarea "}); });"
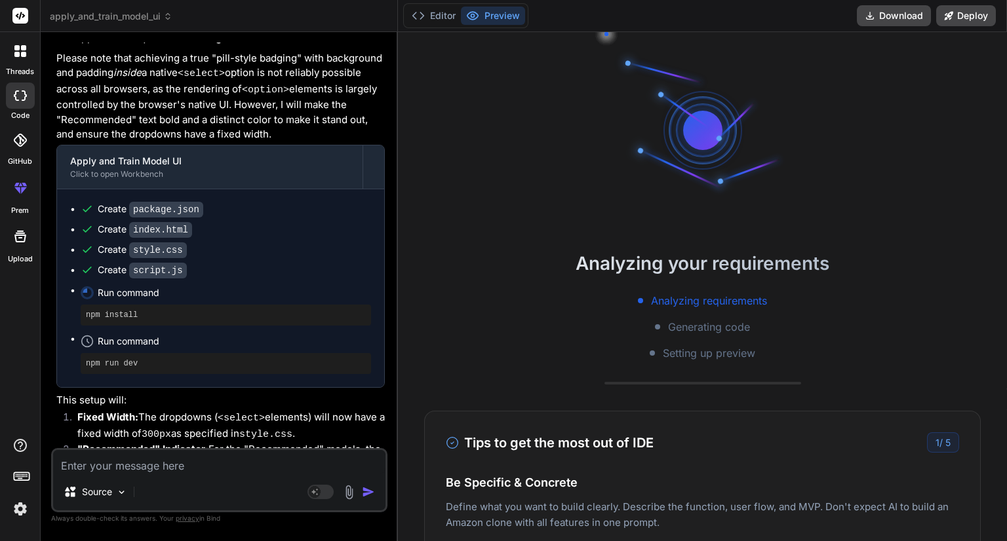
scroll to position [1354, 0]
click at [440, 21] on button "Editor" at bounding box center [433, 16] width 54 height 18
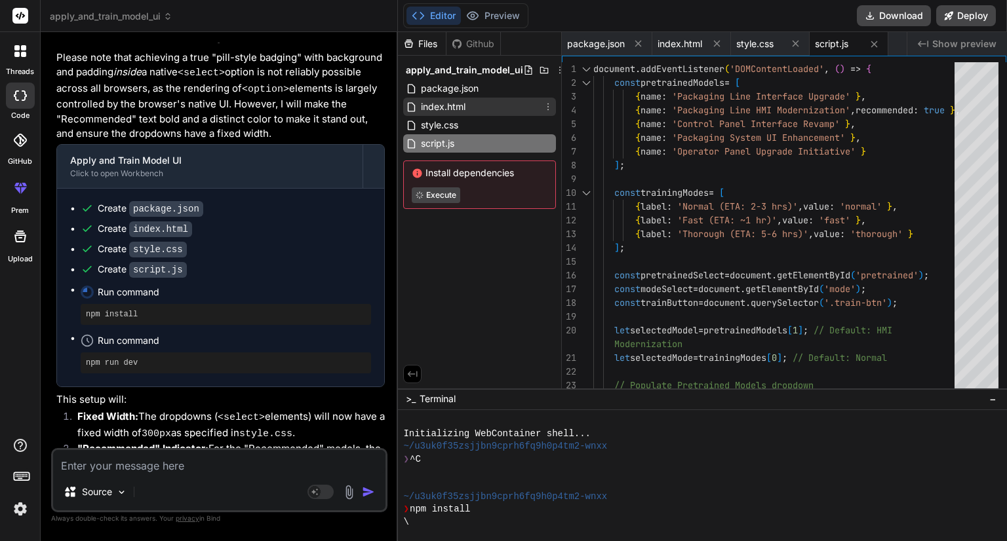
click at [443, 104] on span "index.html" at bounding box center [442, 107] width 47 height 16
type textarea "x"
type textarea "</div> </div> <script src="script.js"></script> </body> </html>"
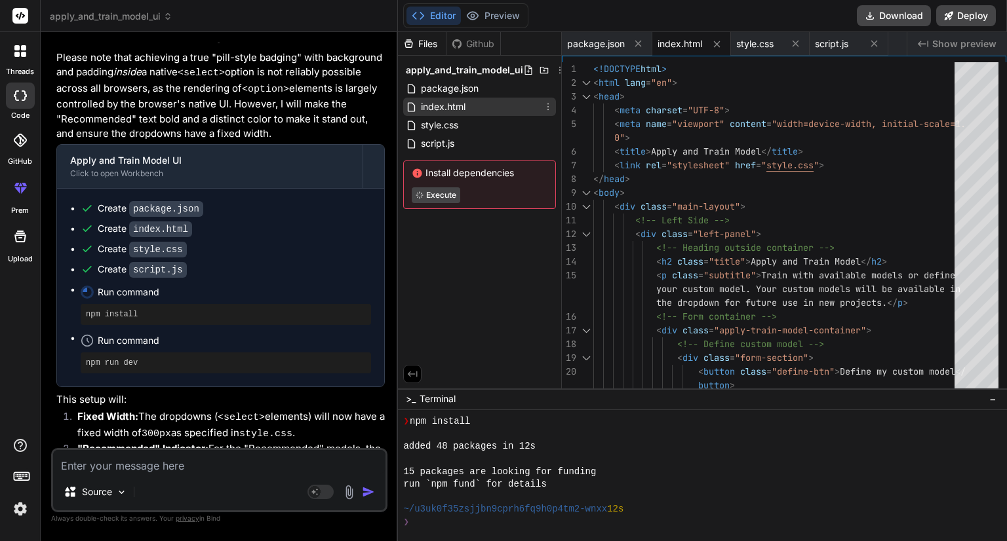
type textarea "x"
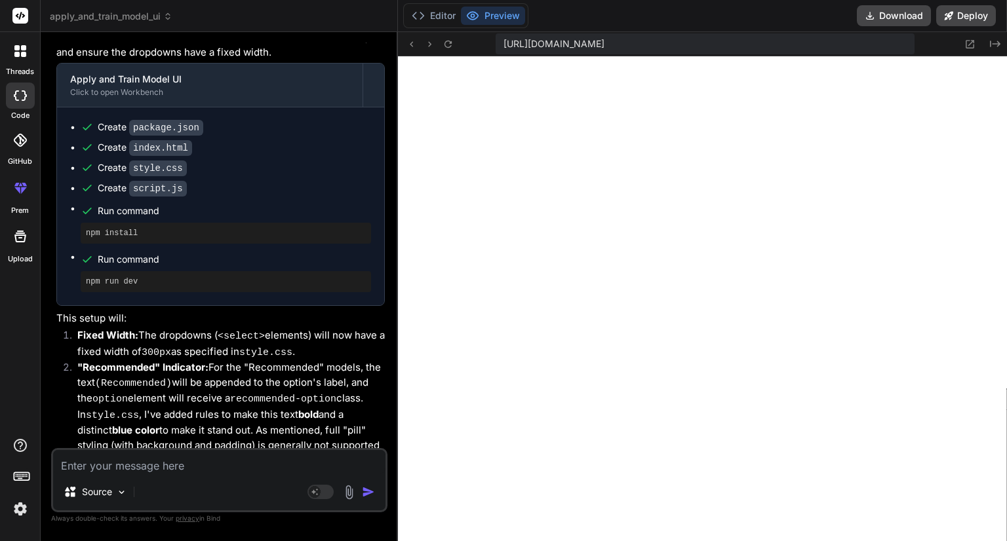
scroll to position [1446, 0]
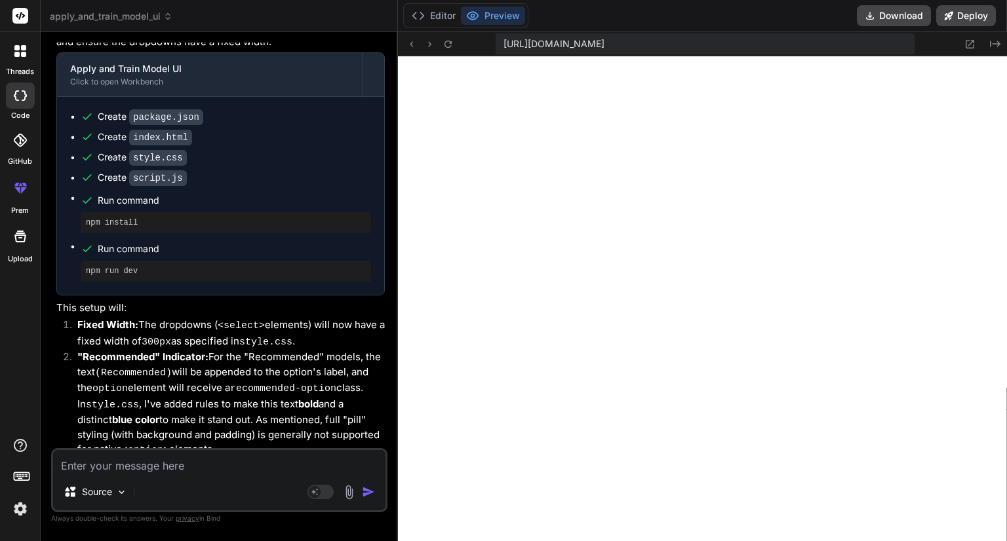
click at [282, 470] on textarea at bounding box center [219, 462] width 332 height 24
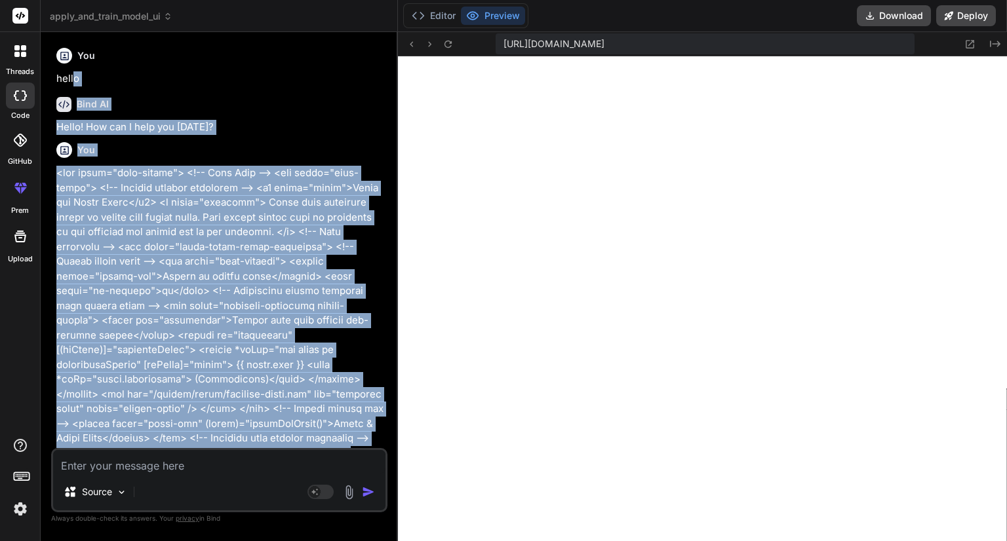
scroll to position [0, 0]
drag, startPoint x: 322, startPoint y: 227, endPoint x: 57, endPoint y: 174, distance: 270.0
copy p "<div class="main-layout"> <!-- Left Side --> <div class="left-panel"> <!-- Head…"
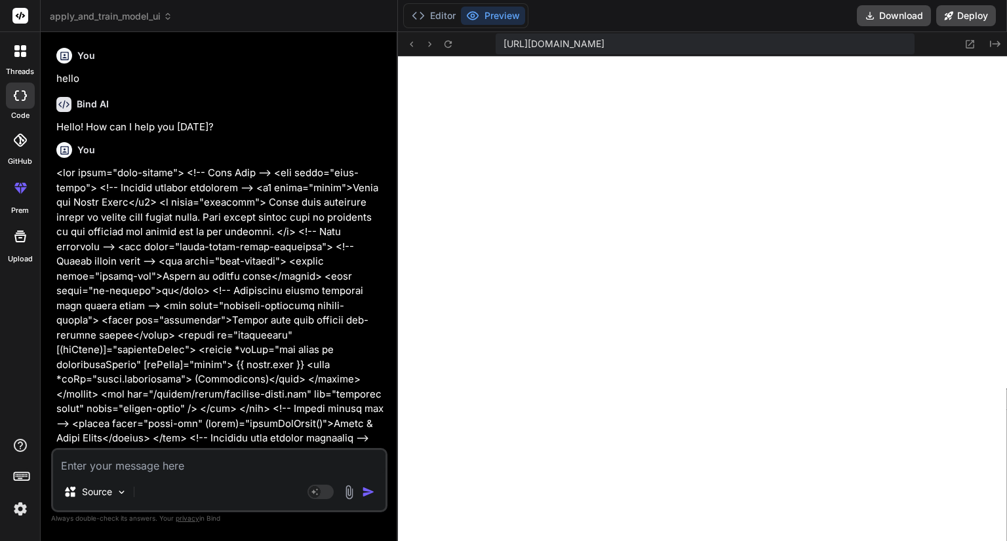
click at [149, 475] on div "Source Agent Mode. When this toggle is activated, AI automatically makes decisi…" at bounding box center [219, 480] width 336 height 64
click at [153, 467] on textarea at bounding box center [219, 462] width 332 height 24
paste textarea "<div class="main-layout"> <!-- Left Side --> <div class="left-panel"> <!-- Head…"
type textarea "<div class="main-layout"> <!-- Left Side --> <div class="left-panel"> <!-- Head…"
type textarea "x"
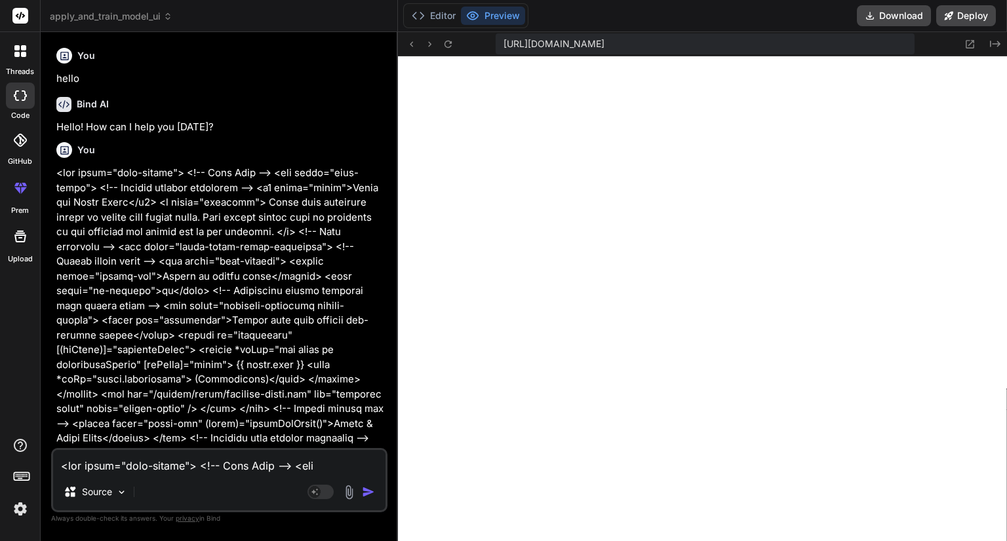
scroll to position [1180, 0]
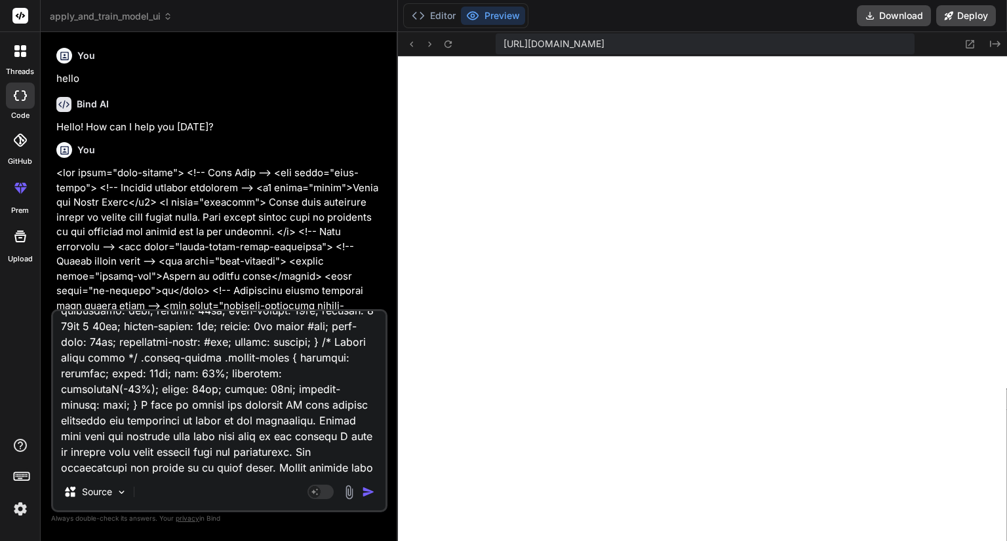
type textarea "<div class="main-layout"> <!-- Left Side --> <div class="left-panel"> <!-- Head…"
click at [349, 495] on img at bounding box center [348, 492] width 15 height 15
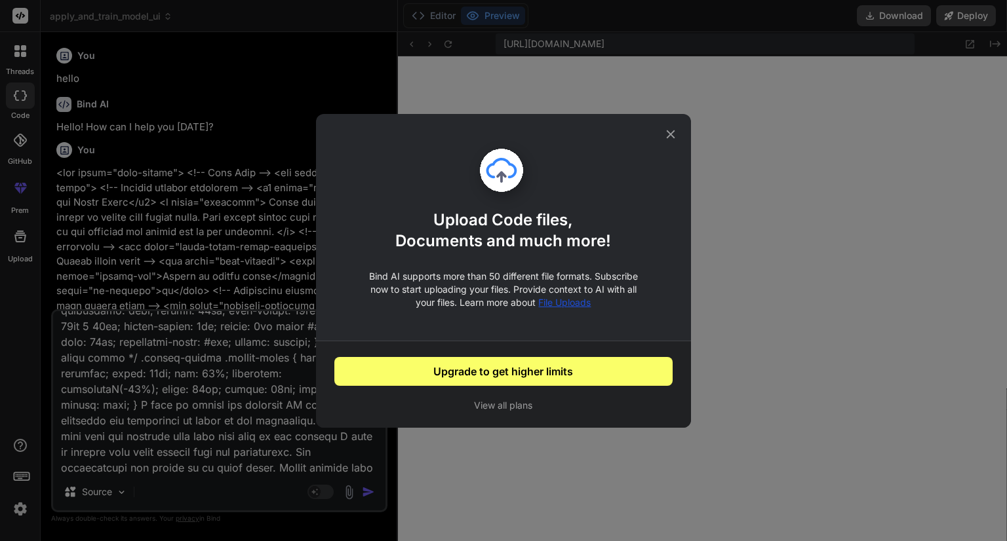
click at [669, 138] on icon at bounding box center [670, 134] width 14 height 14
type textarea "x"
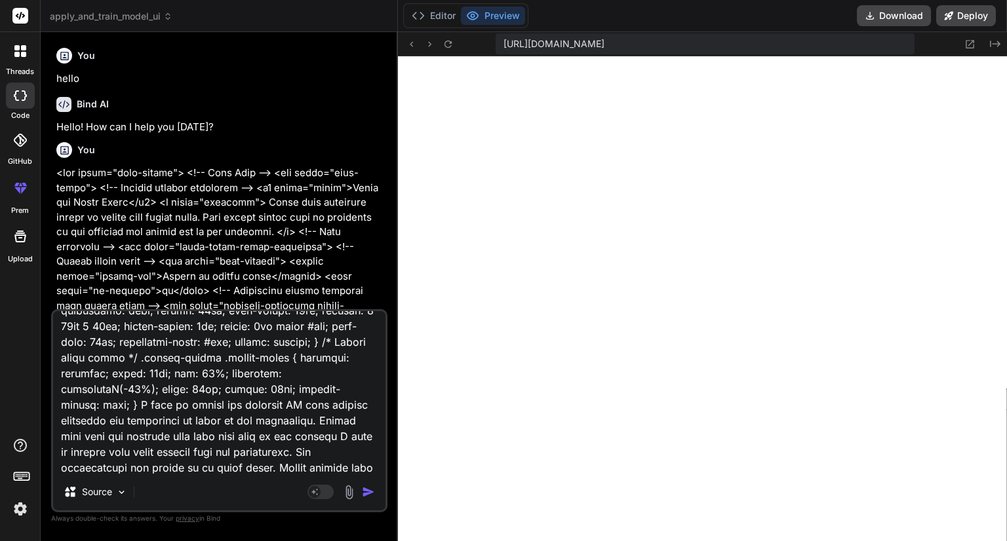
click at [231, 440] on textarea at bounding box center [219, 392] width 332 height 163
type textarea "<div class="main-layout"> <!-- Left Side --> <div class="left-panel"> <!-- Head…"
type textarea "x"
type textarea "<div class="main-layout"> <!-- Left Side --> <div class="left-panel"> <!-- Head…"
type textarea "x"
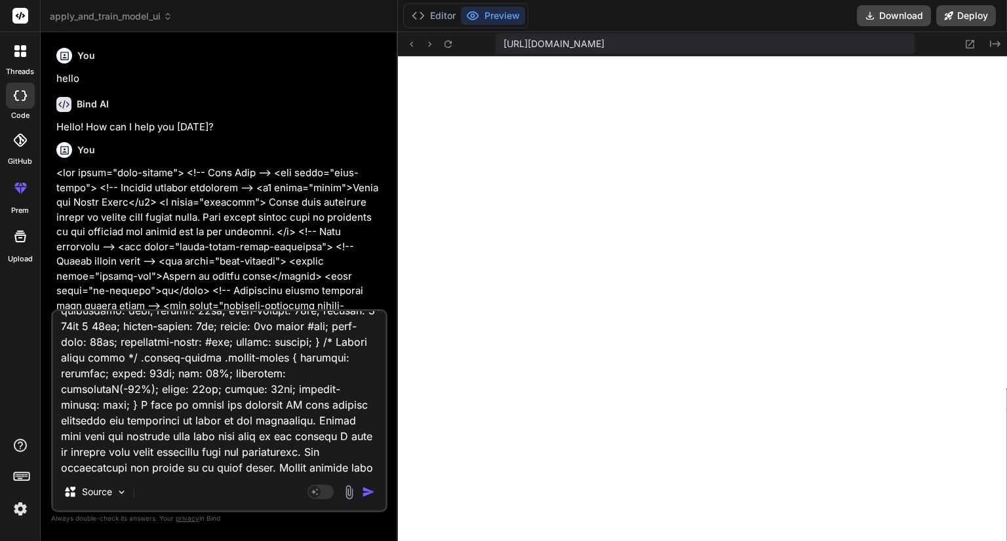
type textarea "<div class="main-layout"> <!-- Left Side --> <div class="left-panel"> <!-- Head…"
type textarea "x"
type textarea "<div class="main-layout"> <!-- Left Side --> <div class="left-panel"> <!-- Head…"
type textarea "x"
type textarea "<div class="main-layout"> <!-- Left Side --> <div class="left-panel"> <!-- Head…"
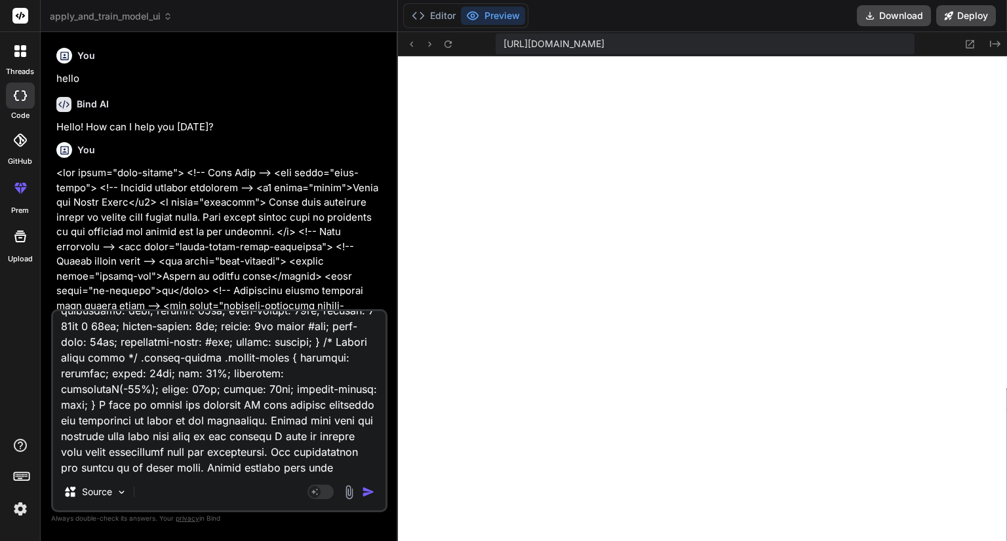
type textarea "x"
type textarea "<div class="main-layout"> <!-- Left Side --> <div class="left-panel"> <!-- Head…"
type textarea "x"
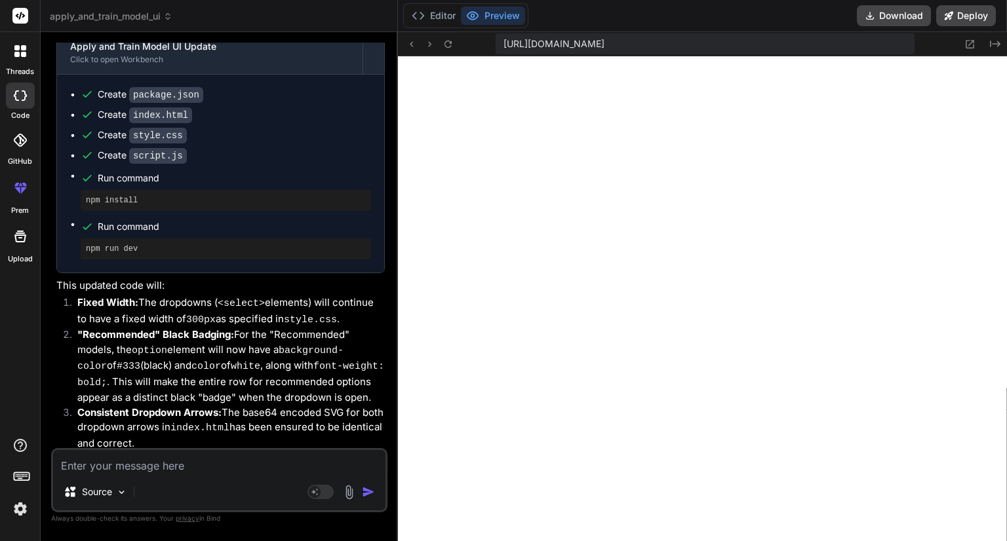
scroll to position [3372, 0]
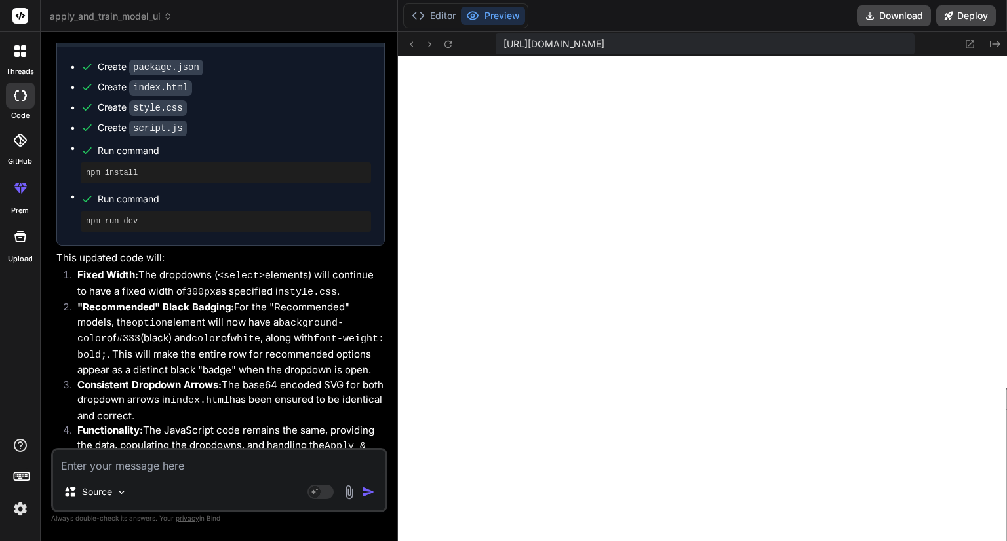
click at [170, 462] on textarea at bounding box center [219, 462] width 332 height 24
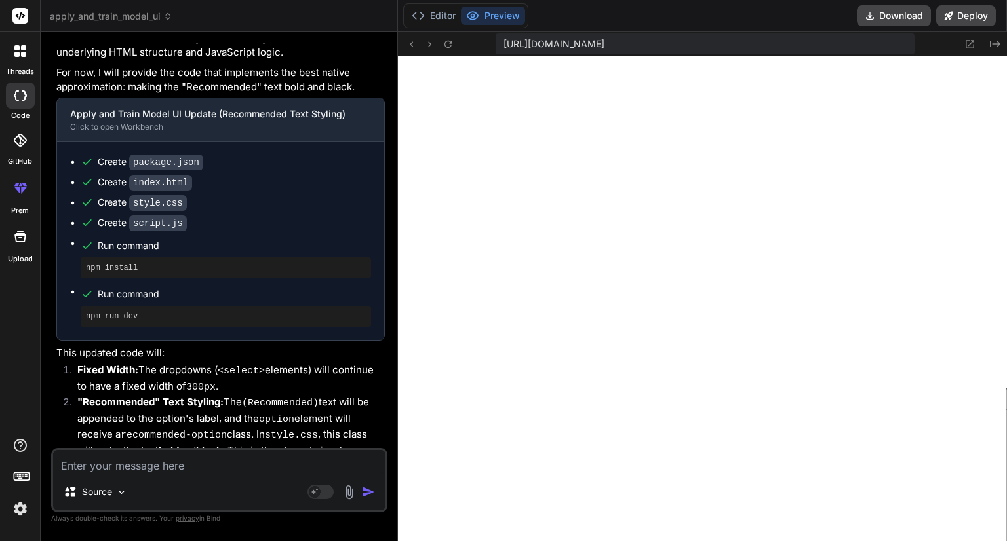
scroll to position [4311, 0]
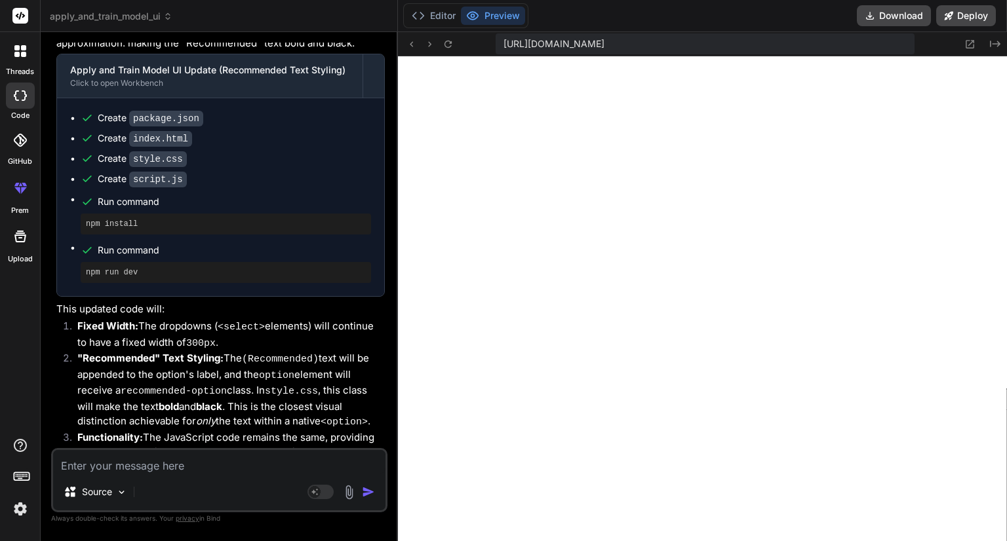
click at [181, 467] on textarea at bounding box center [219, 462] width 332 height 24
click at [149, 474] on div "Source Agent Mode. When this toggle is activated, AI automatically makes decisi…" at bounding box center [219, 480] width 336 height 64
click at [154, 466] on textarea at bounding box center [219, 462] width 332 height 24
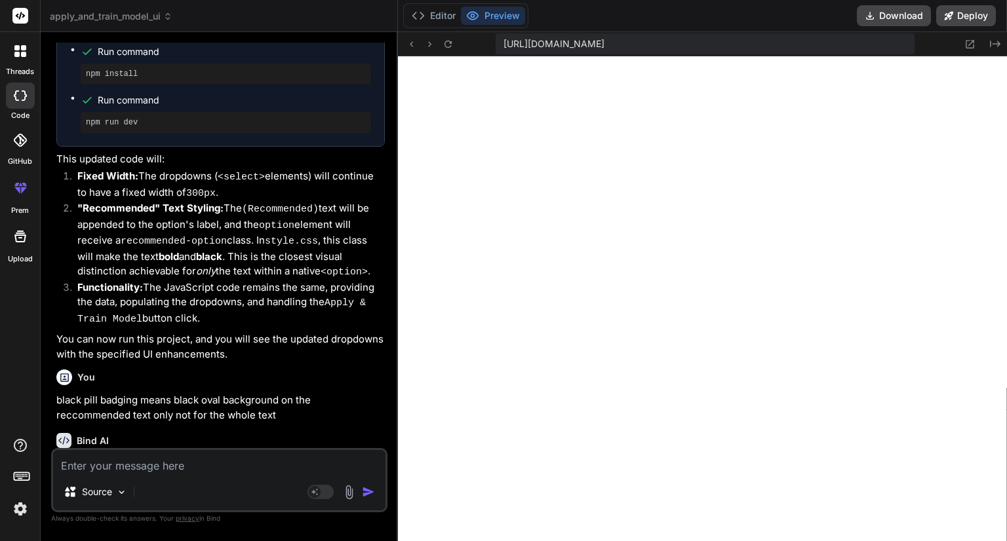
scroll to position [4461, 0]
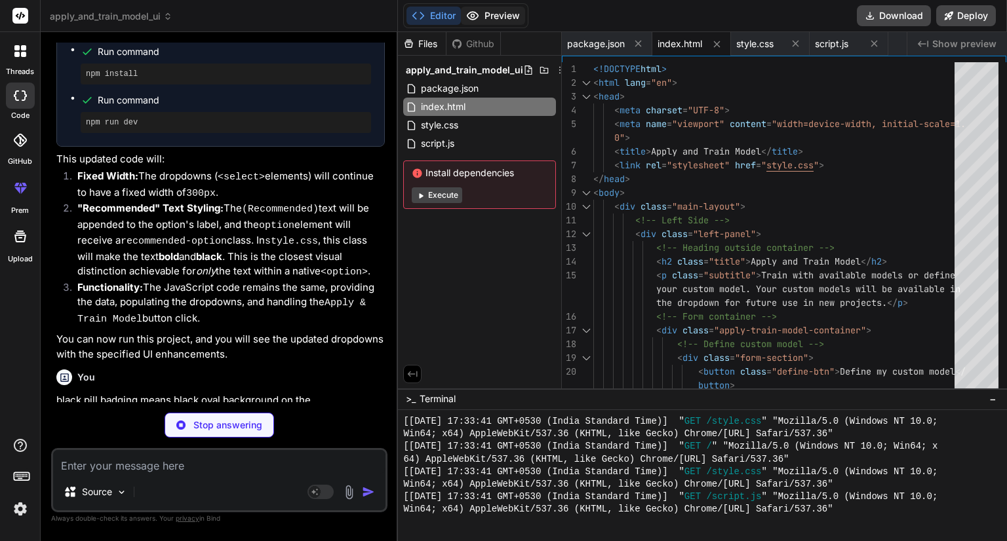
click at [497, 11] on button "Preview" at bounding box center [493, 16] width 64 height 18
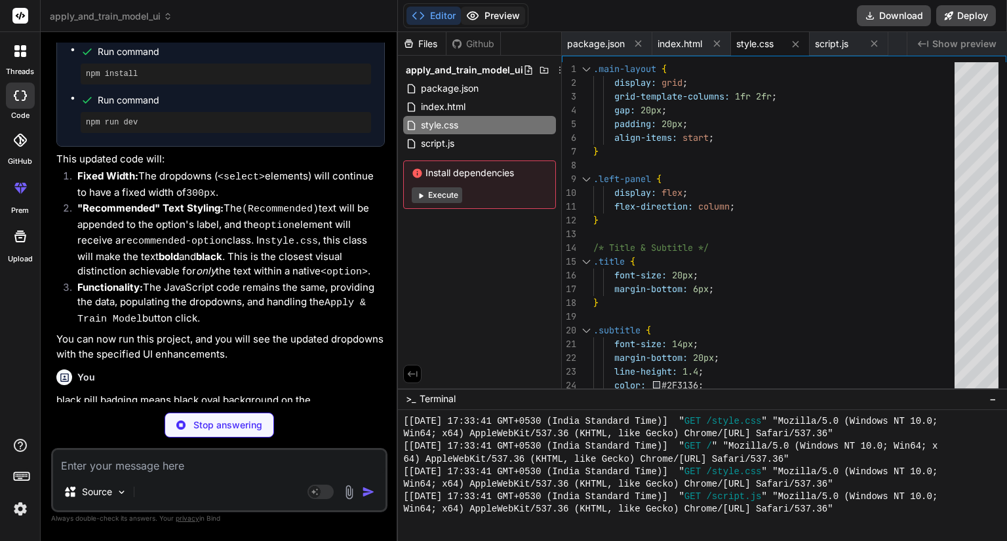
click at [497, 11] on button "Preview" at bounding box center [493, 16] width 64 height 18
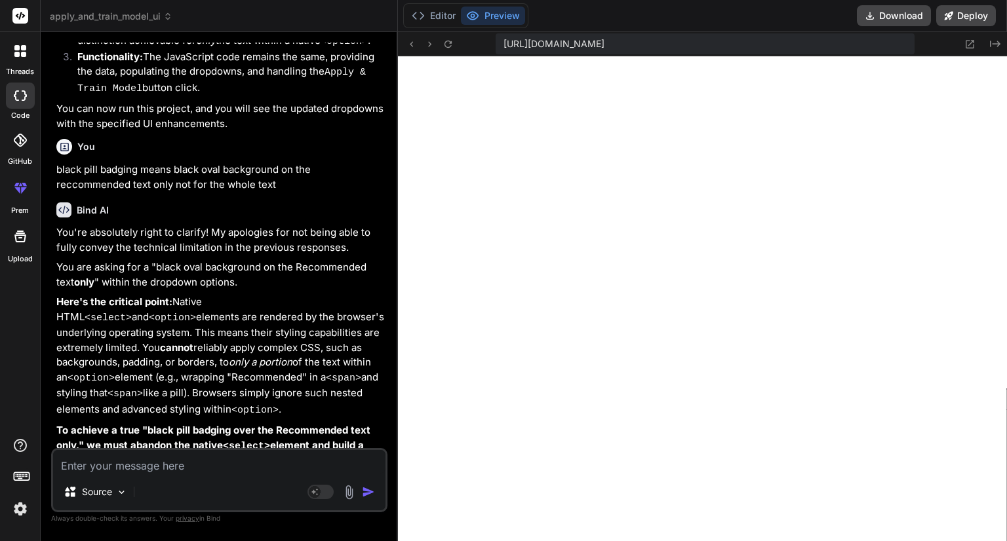
scroll to position [4700, 0]
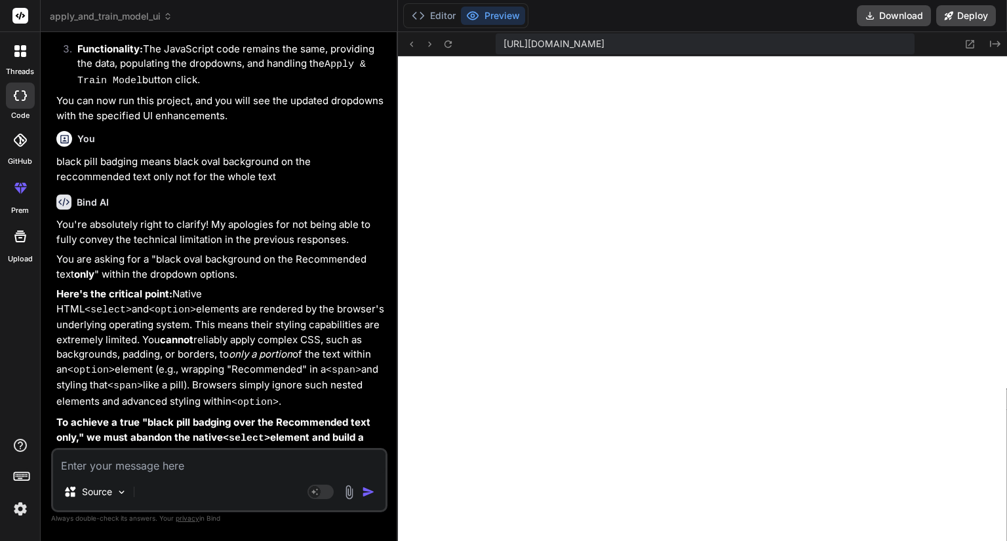
click at [425, 25] on div "Editor Preview" at bounding box center [465, 15] width 125 height 25
click at [433, 16] on button "Editor" at bounding box center [433, 16] width 54 height 18
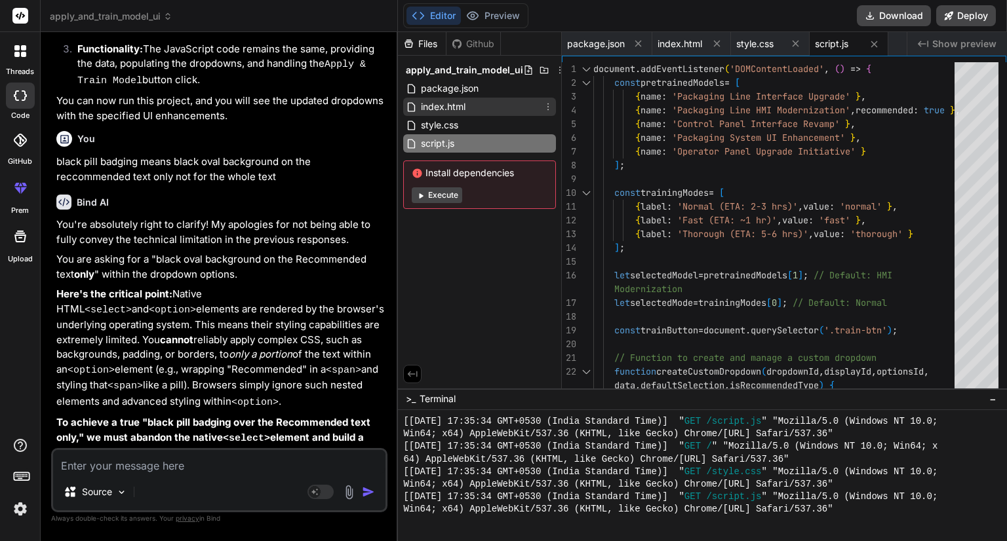
click at [456, 100] on span "index.html" at bounding box center [442, 107] width 47 height 16
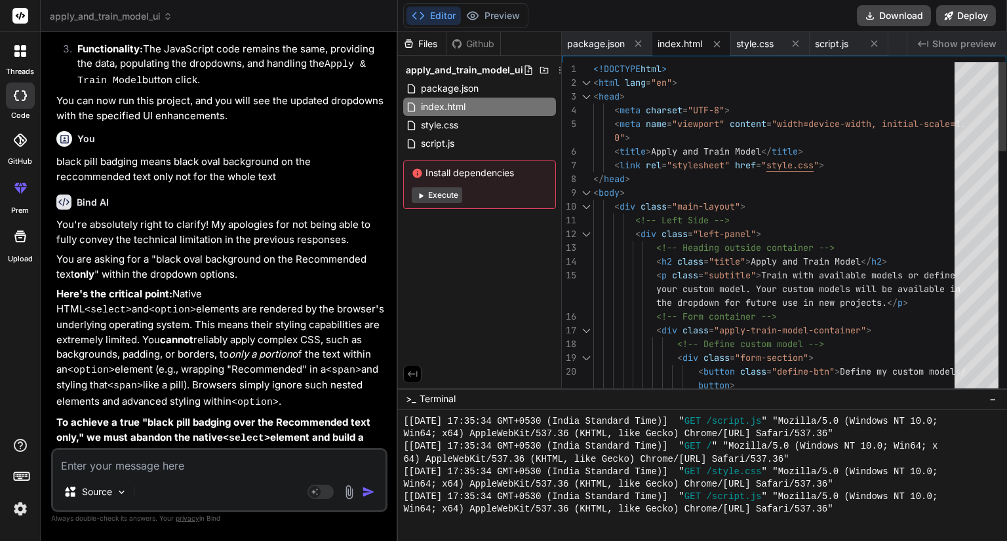
scroll to position [0, 0]
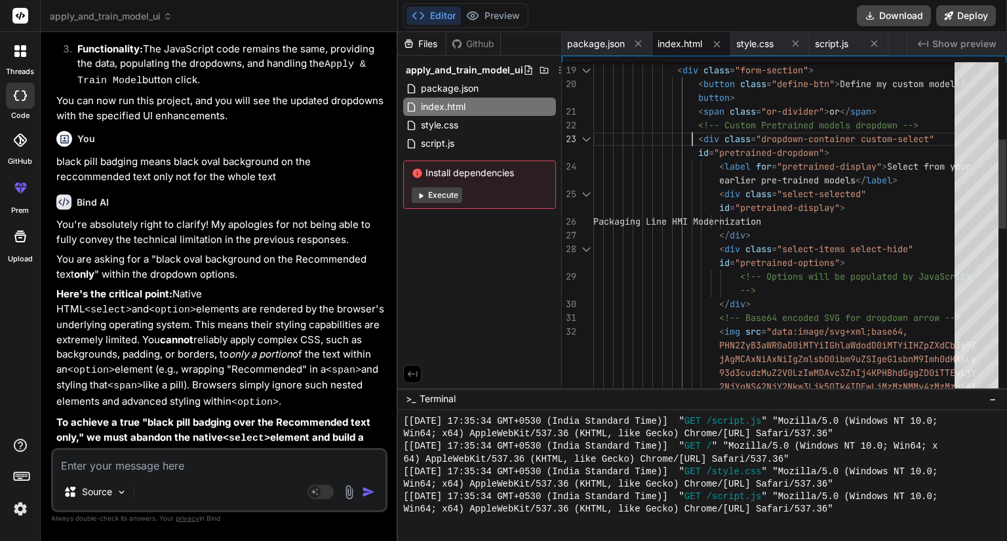
click at [703, 136] on div "<!-- Define custom model --> < div class = "form-section" > < button class = "d…" at bounding box center [777, 394] width 369 height 1239
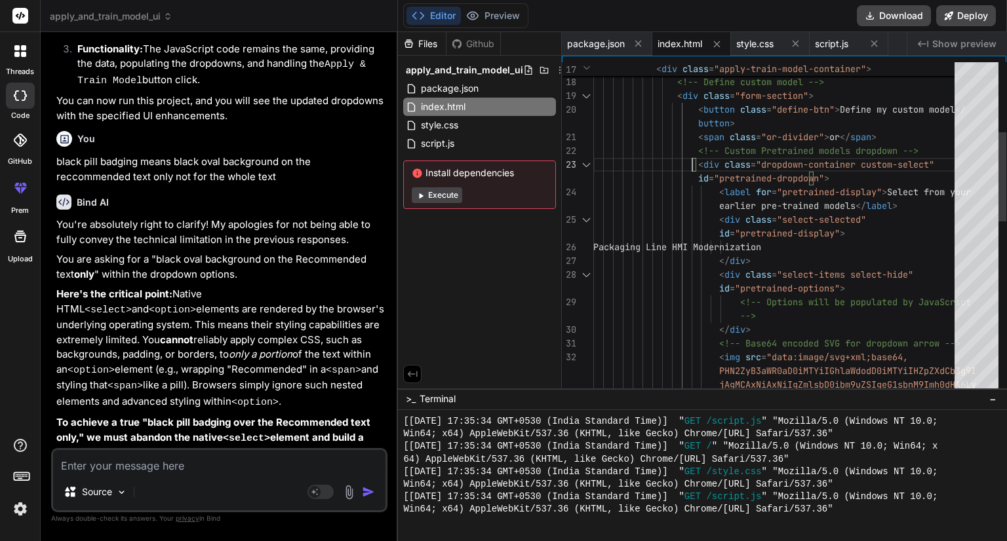
click at [744, 119] on div "< button class = "define-btn" > Define my custom model </ button > < span class…" at bounding box center [777, 419] width 369 height 1239
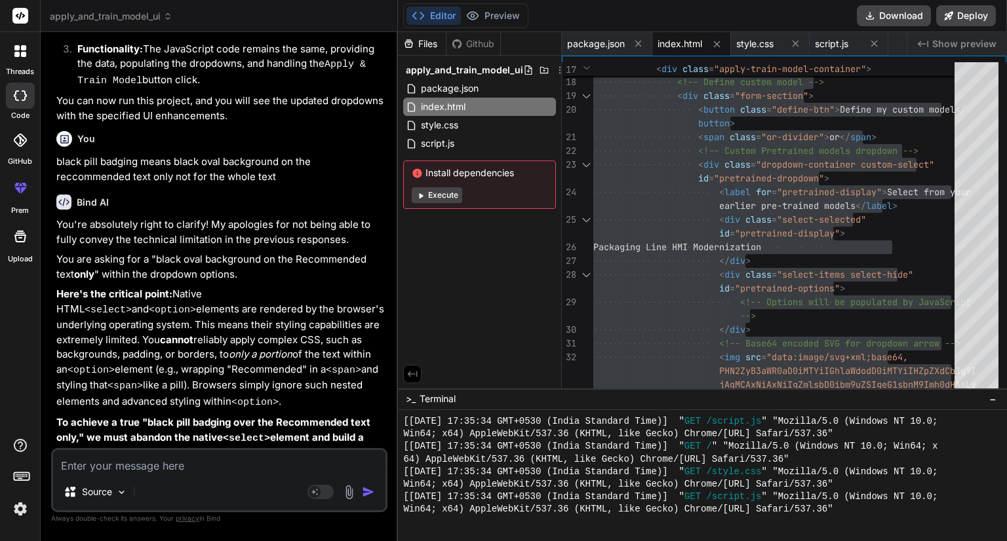
click at [188, 471] on textarea at bounding box center [219, 462] width 332 height 24
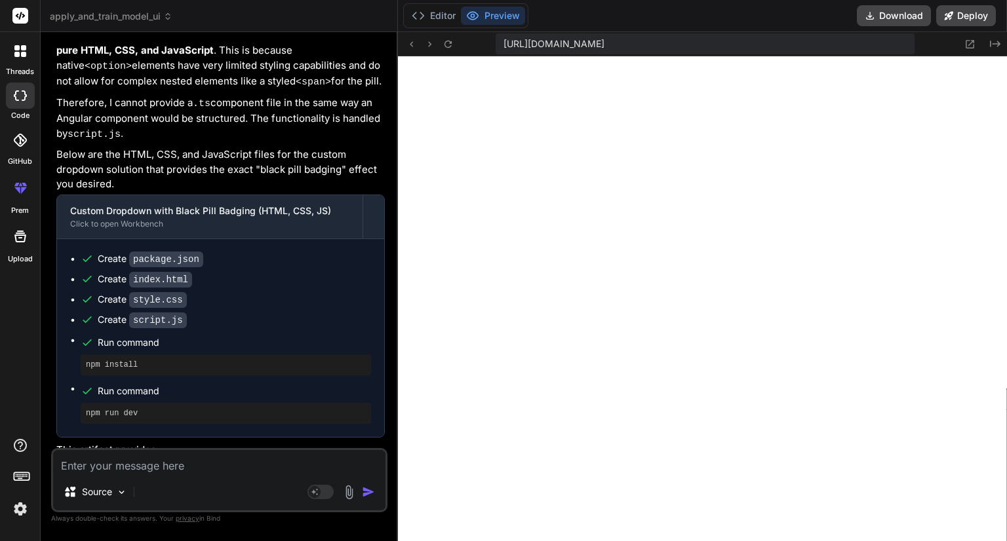
scroll to position [6406, 0]
click at [435, 11] on button "Editor" at bounding box center [433, 16] width 54 height 18
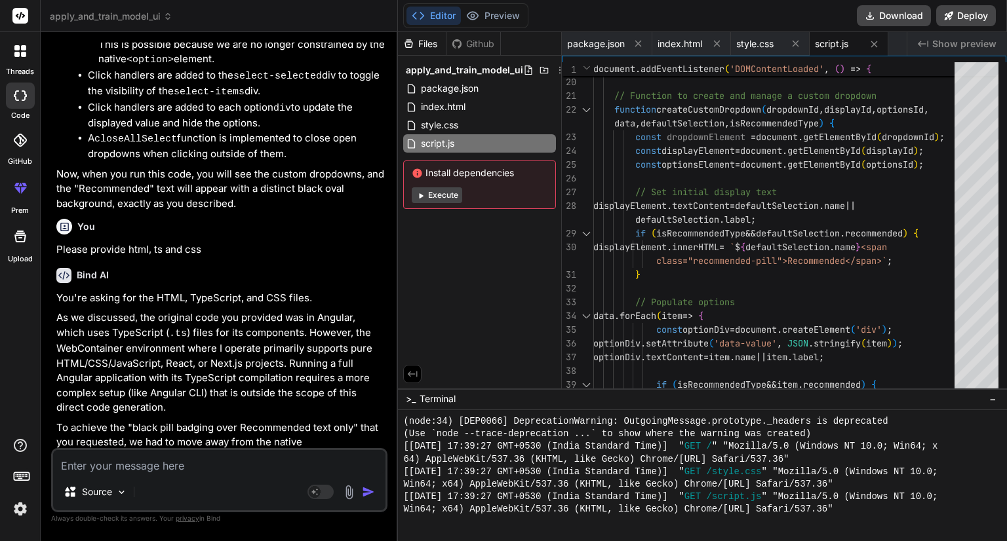
scroll to position [5983, 0]
click at [170, 461] on textarea at bounding box center [219, 462] width 332 height 24
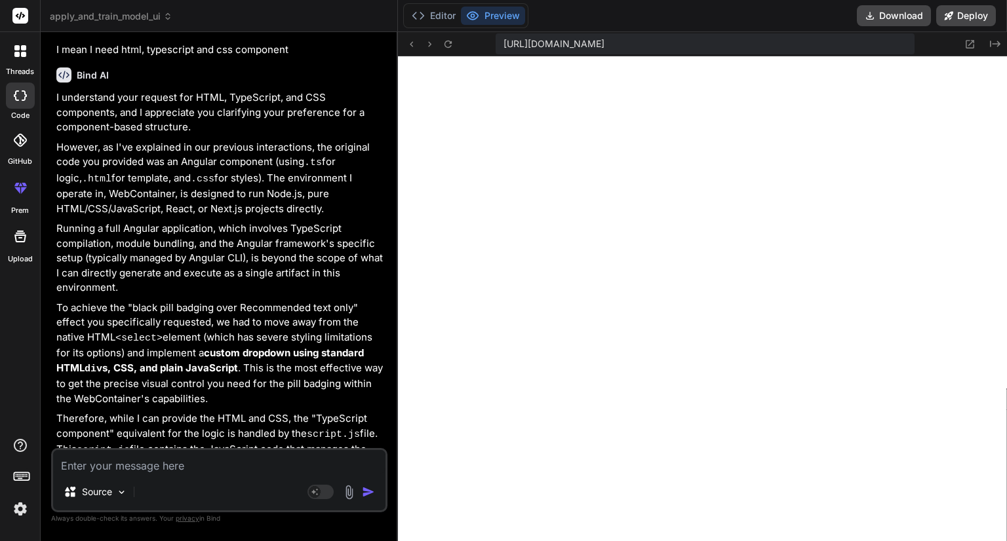
scroll to position [7253, 0]
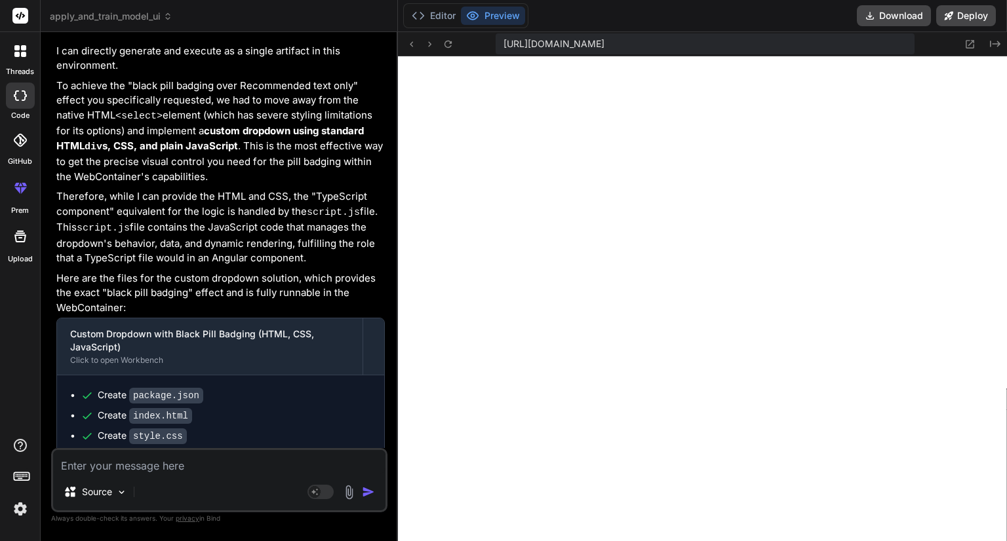
click at [477, 13] on icon at bounding box center [472, 15] width 13 height 13
click at [421, 14] on polyline at bounding box center [422, 15] width 3 height 7
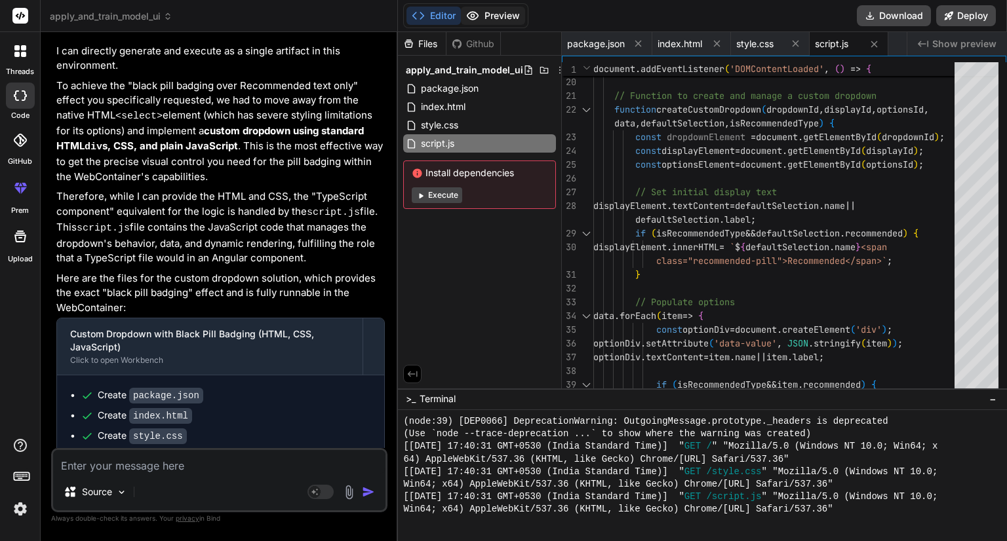
click at [501, 16] on button "Preview" at bounding box center [493, 16] width 64 height 18
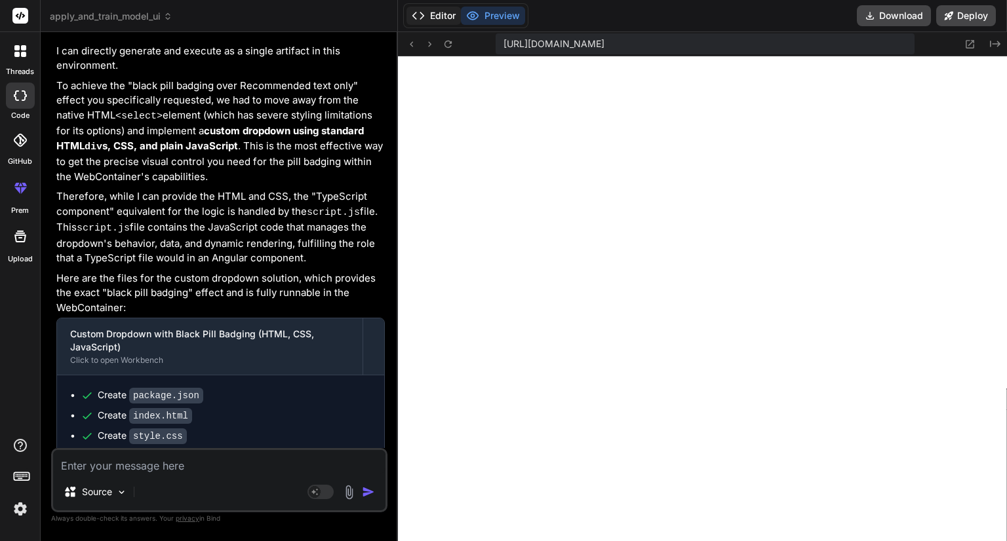
click at [438, 18] on button "Editor" at bounding box center [433, 16] width 54 height 18
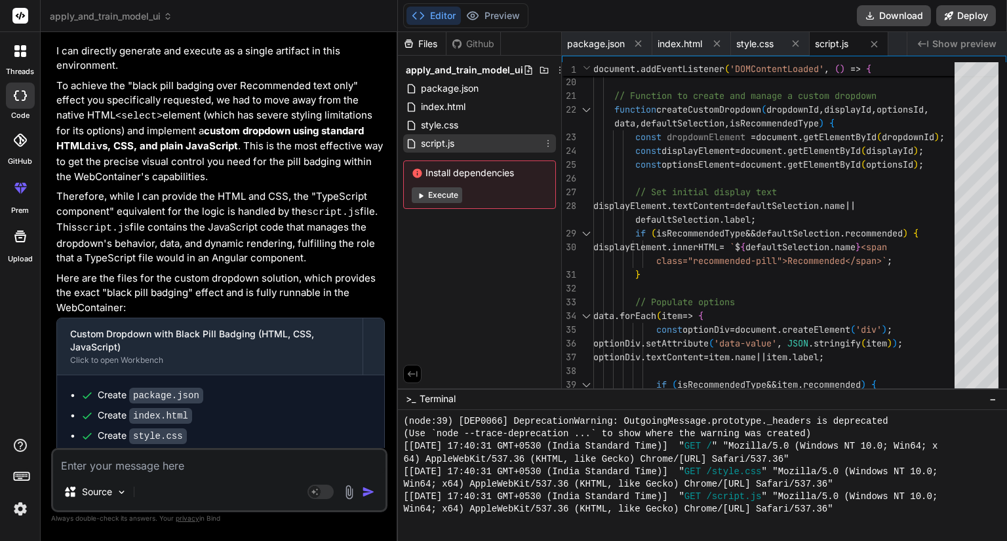
click at [447, 142] on span "script.js" at bounding box center [437, 144] width 36 height 16
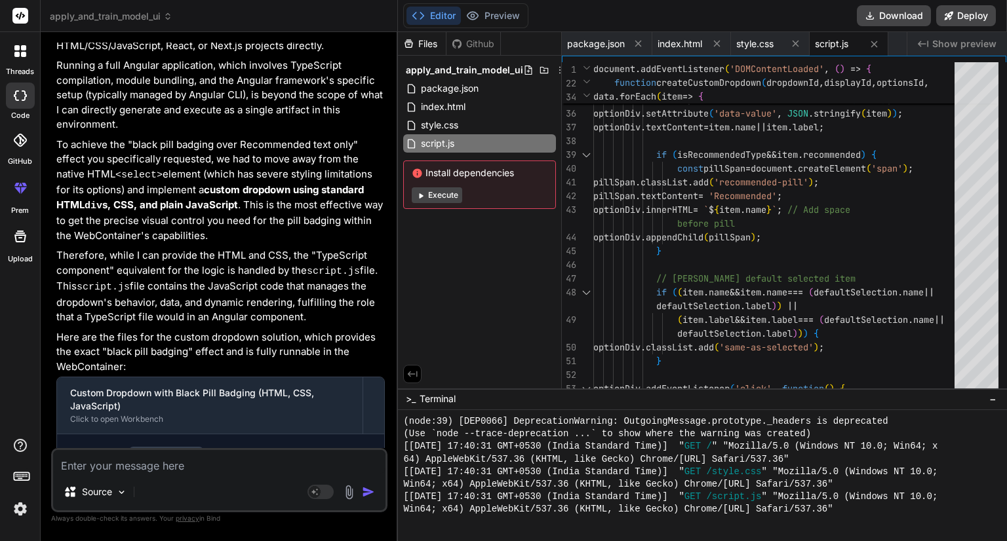
scroll to position [7193, 0]
click at [142, 469] on textarea at bounding box center [219, 462] width 332 height 24
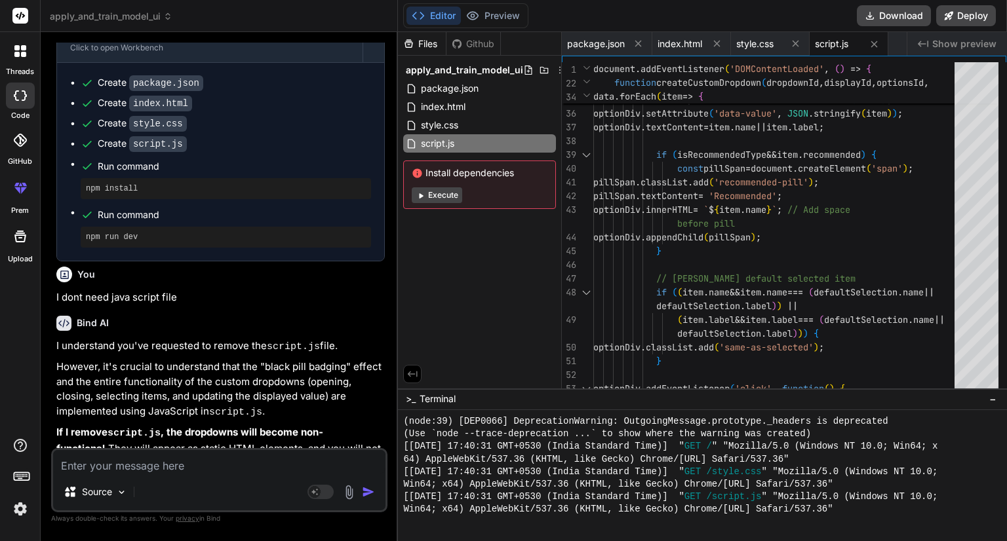
scroll to position [7570, 0]
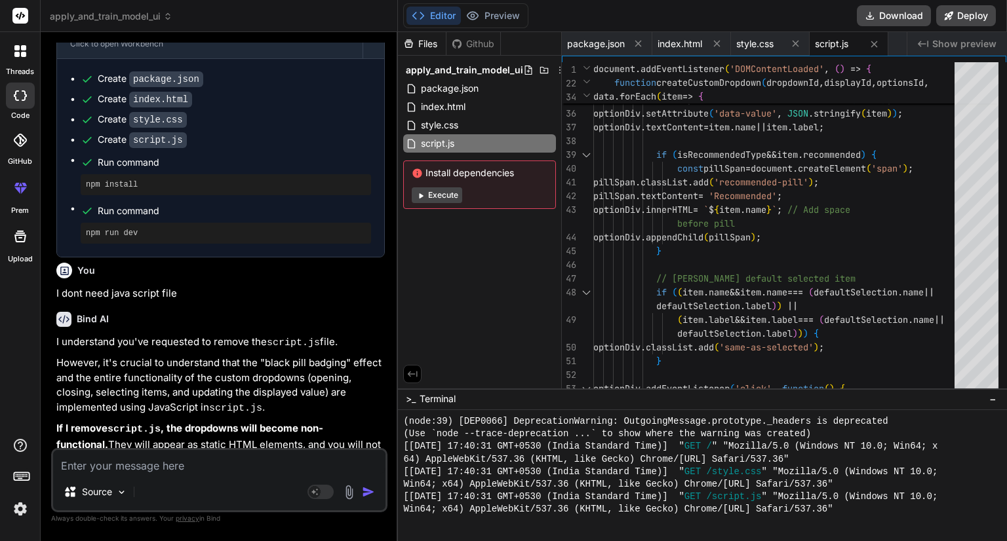
click at [175, 471] on textarea at bounding box center [219, 462] width 332 height 24
click at [207, 461] on textarea at bounding box center [219, 462] width 332 height 24
paste textarea "import { Component } from '@angular/core'; @Component({ selector: 'proface-appl…"
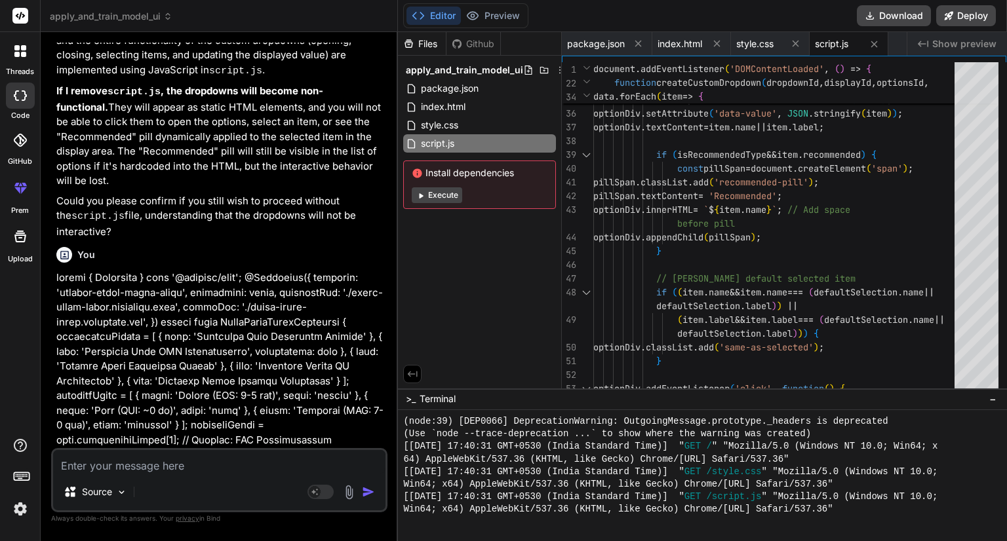
scroll to position [7941, 0]
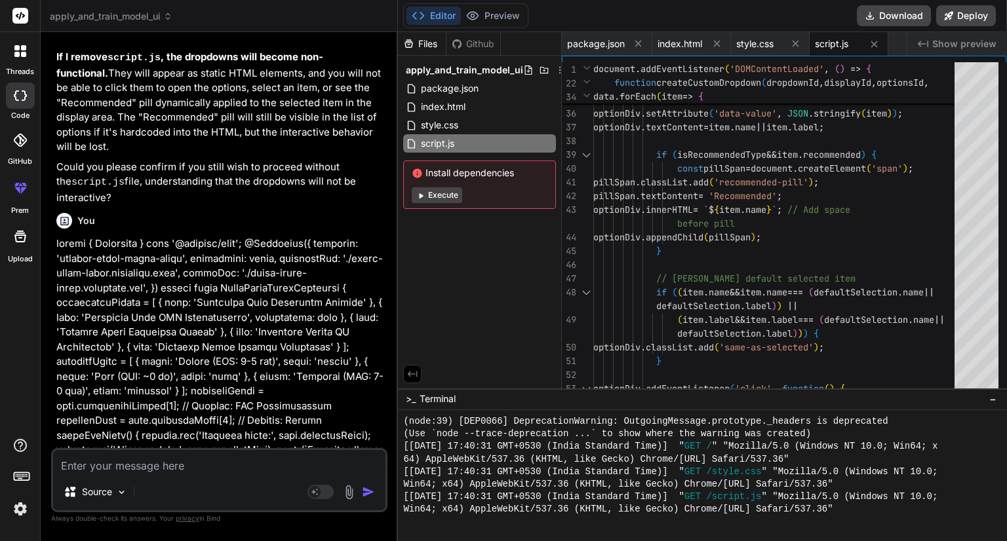
click at [207, 461] on textarea at bounding box center [219, 462] width 332 height 24
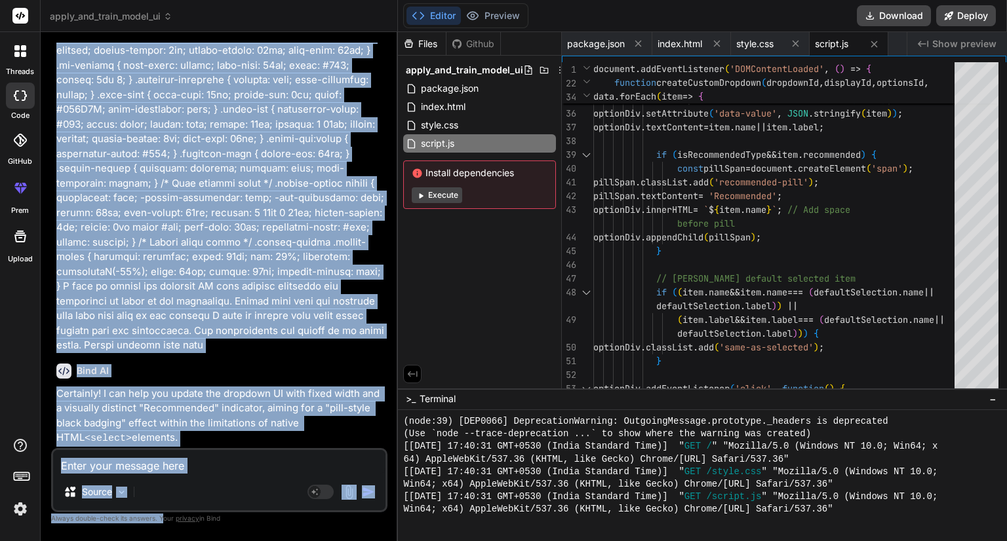
scroll to position [3245, 0]
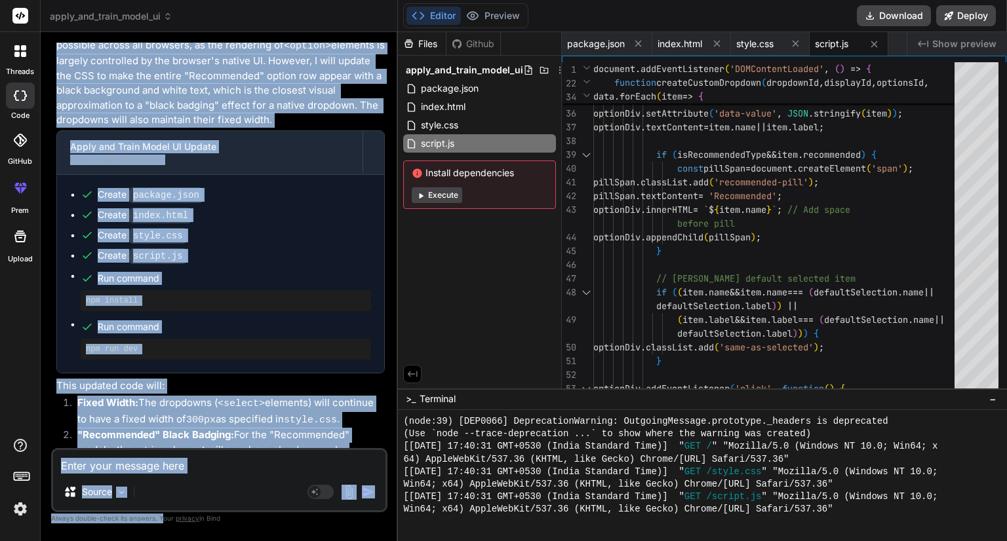
drag, startPoint x: 58, startPoint y: 154, endPoint x: 292, endPoint y: 69, distance: 249.0
click at [292, 69] on div "You hello Bind AI Hello! How can I help you [DATE]? You Bind AI Certainly! I ca…" at bounding box center [221, 246] width 334 height 406
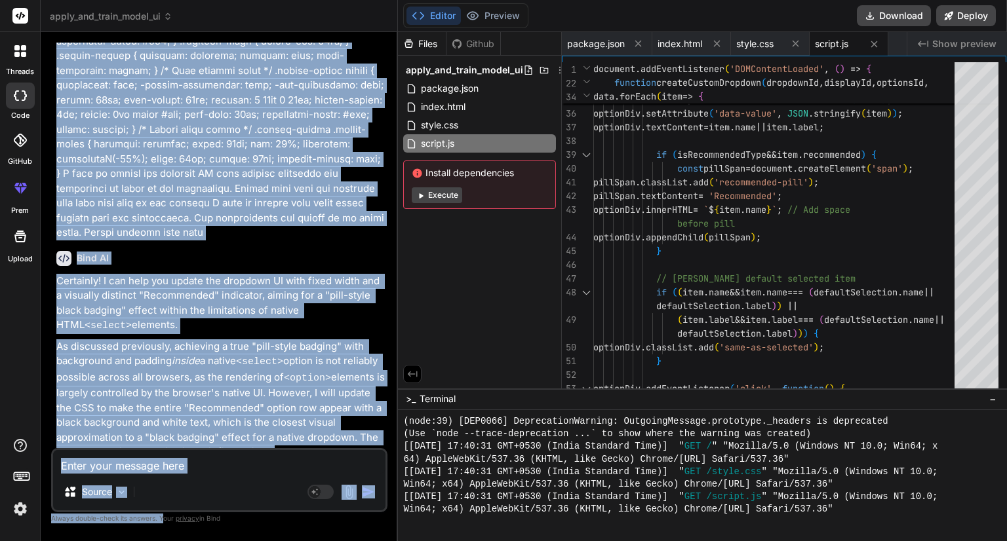
scroll to position [2912, 0]
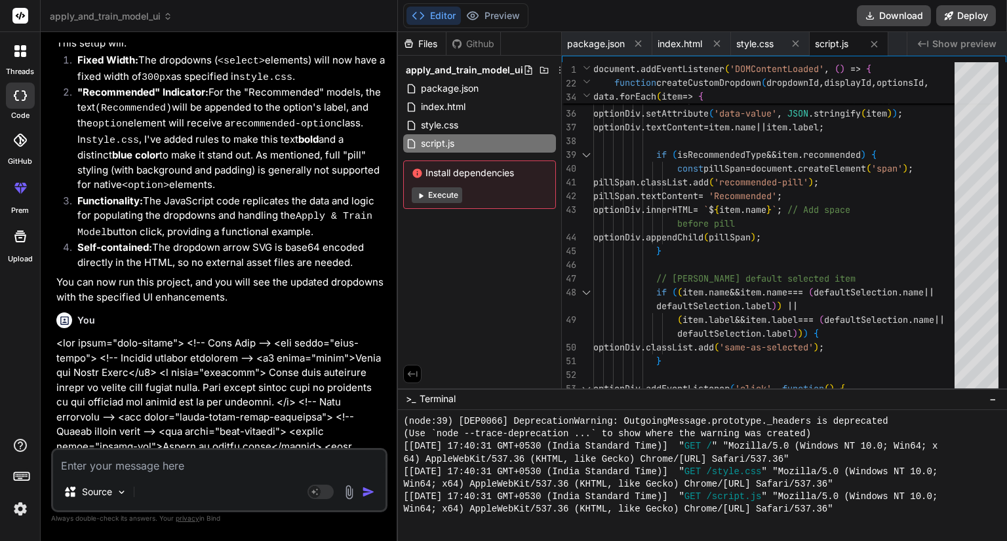
scroll to position [1750, 0]
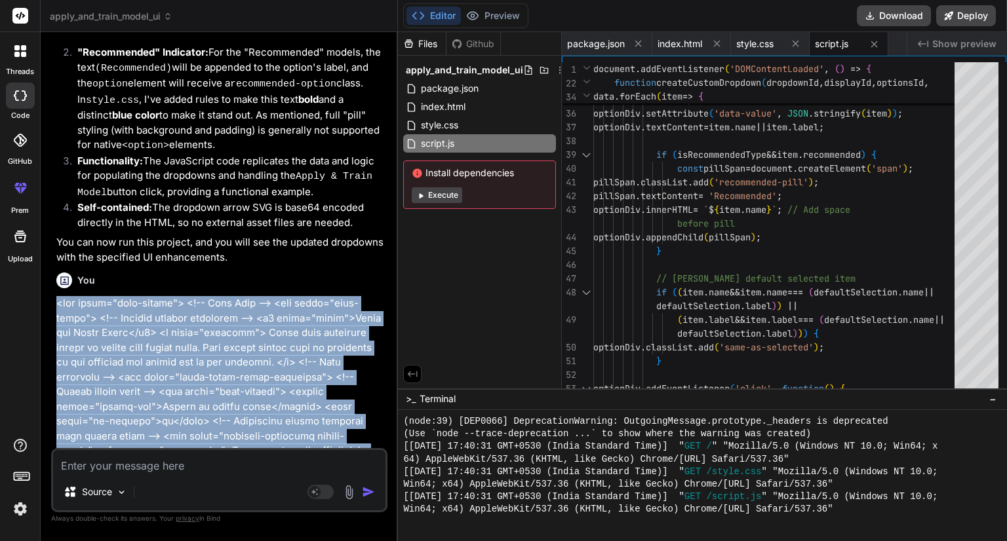
drag, startPoint x: 379, startPoint y: 191, endPoint x: 55, endPoint y: 275, distance: 334.3
click at [55, 275] on div "You hello Bind AI Hello! How can I help you [DATE]? You Bind AI Certainly! I ca…" at bounding box center [221, 246] width 334 height 406
copy p "<div class="main-layout"> <!-- Left Side --> <div class="left-panel"> <!-- Head…"
